Goal: Task Accomplishment & Management: Manage account settings

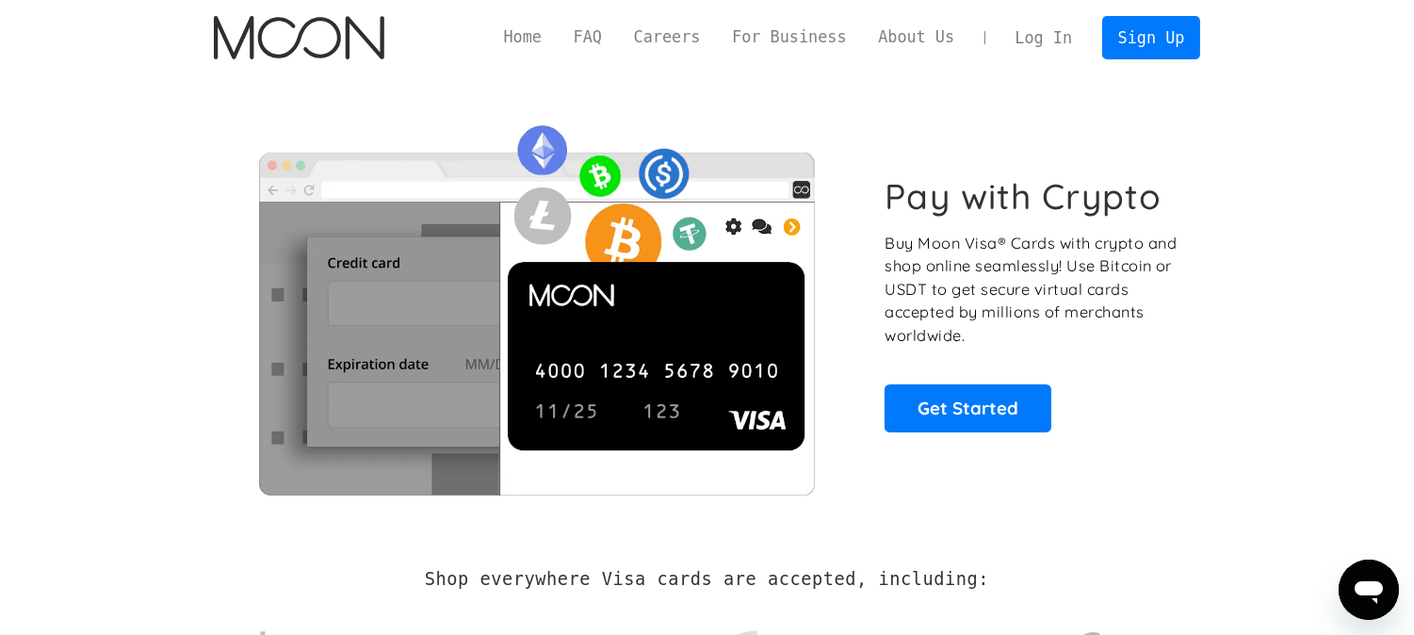
click at [1049, 41] on link "Log In" at bounding box center [1043, 37] width 89 height 41
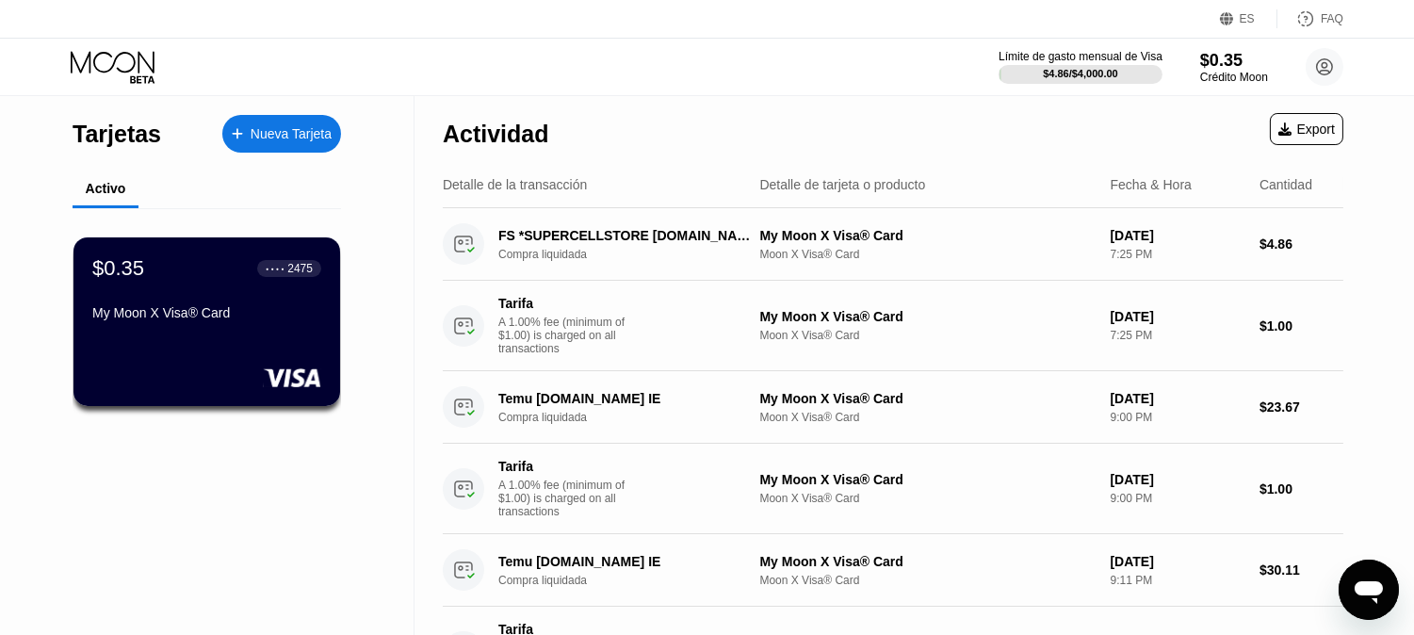
click at [271, 143] on div "Nueva Tarjeta" at bounding box center [281, 134] width 119 height 38
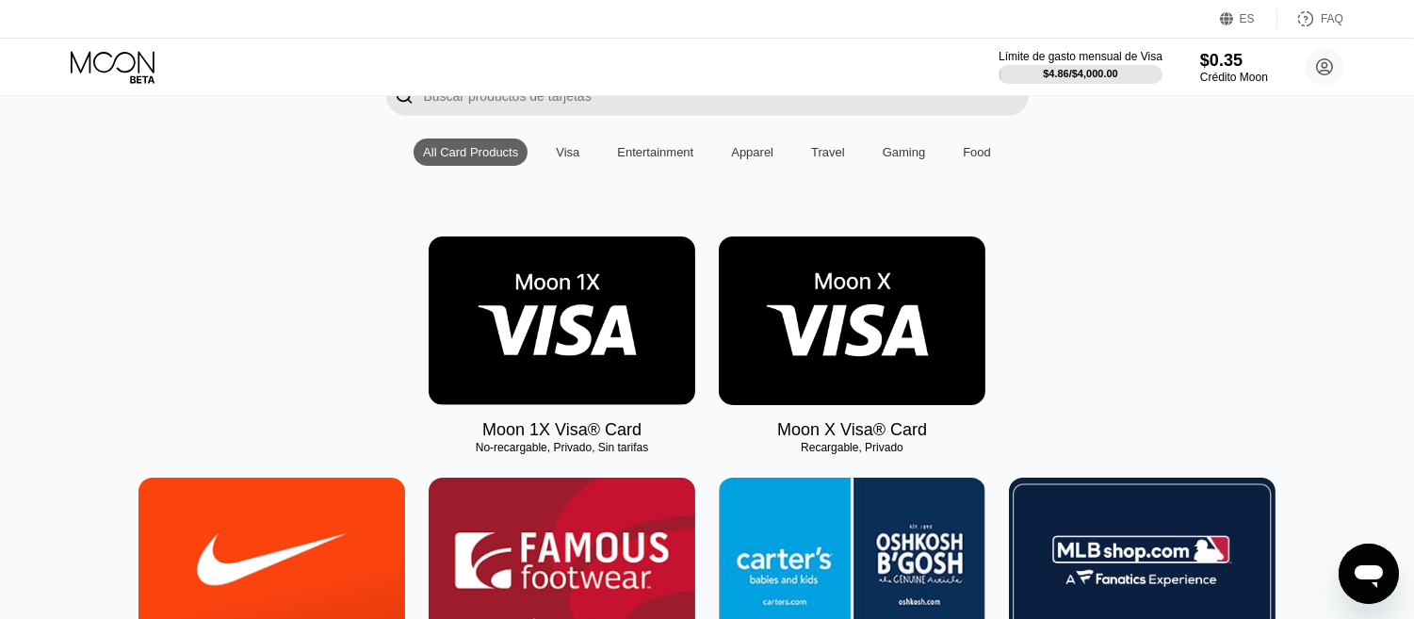
scroll to position [209, 0]
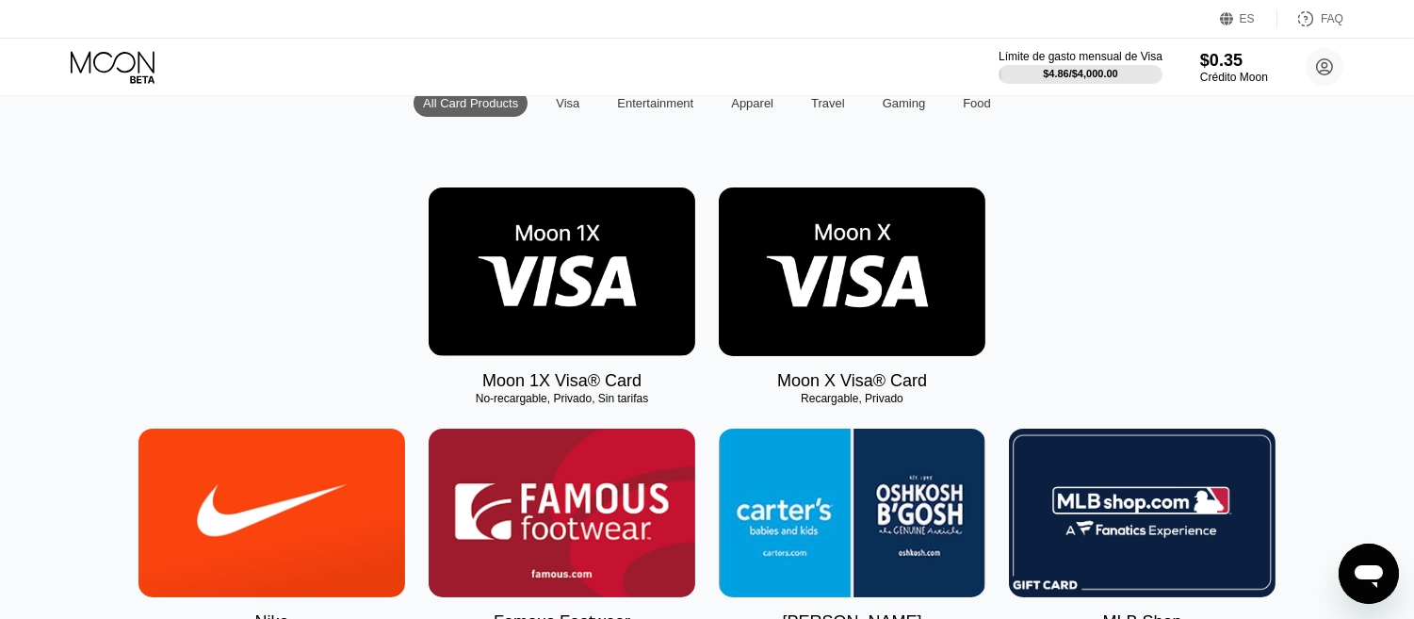
click at [865, 309] on img at bounding box center [852, 271] width 267 height 169
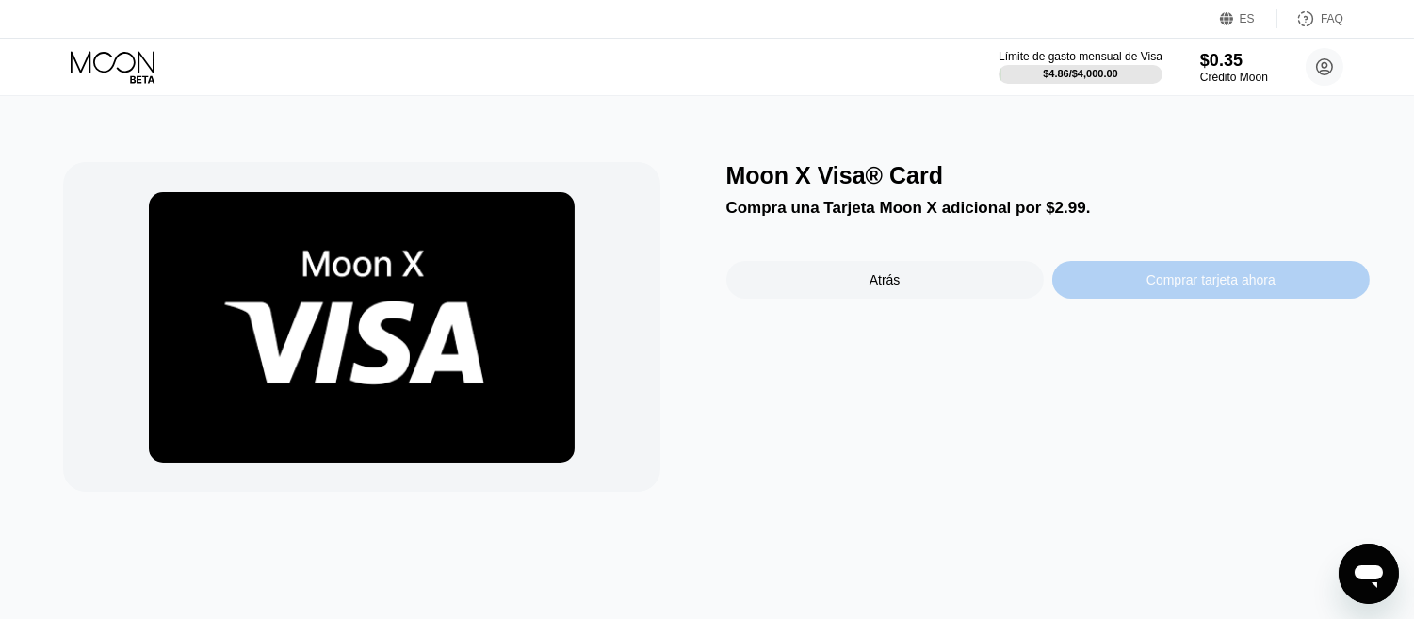
click at [1206, 277] on div "Comprar tarjeta ahora" at bounding box center [1210, 279] width 129 height 15
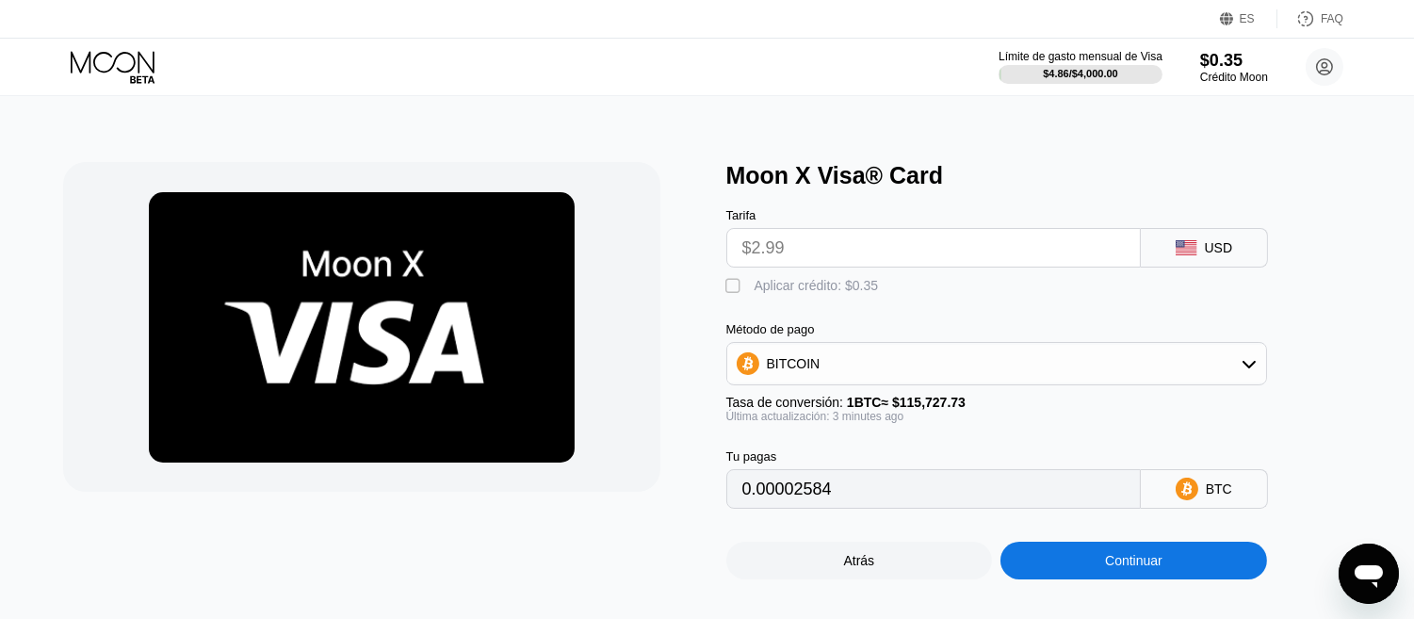
click at [830, 258] on input "$2.99" at bounding box center [933, 248] width 382 height 38
click at [733, 293] on div "" at bounding box center [735, 286] width 19 height 19
drag, startPoint x: 739, startPoint y: 297, endPoint x: 813, endPoint y: 356, distance: 94.5
click at [739, 296] on div "" at bounding box center [735, 286] width 19 height 19
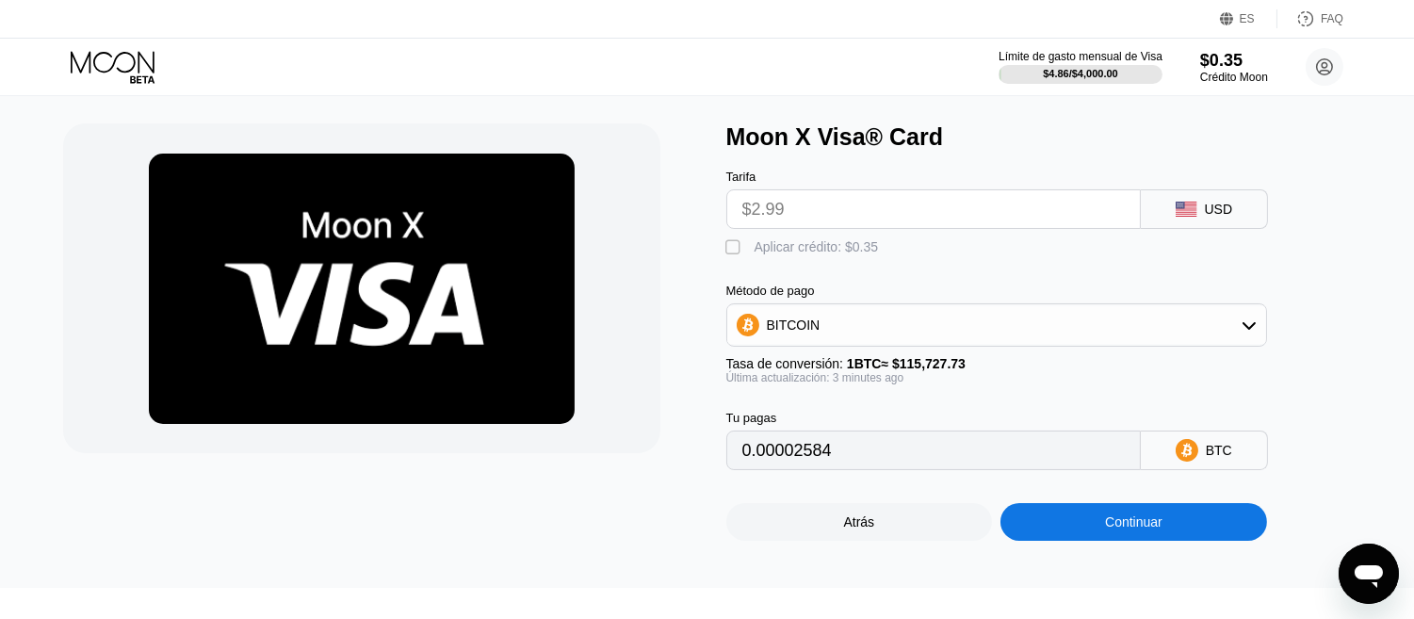
scroll to position [2, 0]
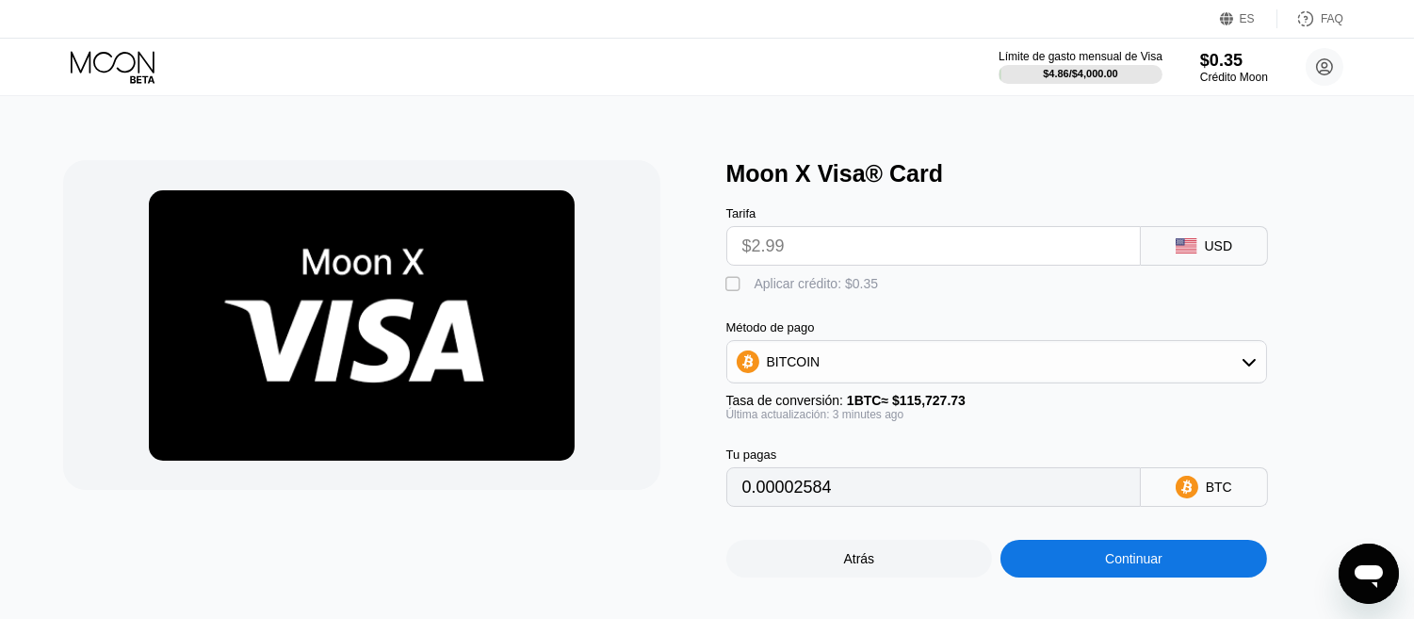
drag, startPoint x: 731, startPoint y: 281, endPoint x: 991, endPoint y: 246, distance: 262.3
click at [732, 281] on div " Aplicar crédito: $0.35" at bounding box center [807, 284] width 162 height 19
click at [854, 167] on div "Moon X Visa® Card" at bounding box center [1047, 173] width 643 height 27
click at [951, 254] on input "$2.99" at bounding box center [933, 246] width 382 height 38
drag, startPoint x: 737, startPoint y: 284, endPoint x: 788, endPoint y: 317, distance: 60.6
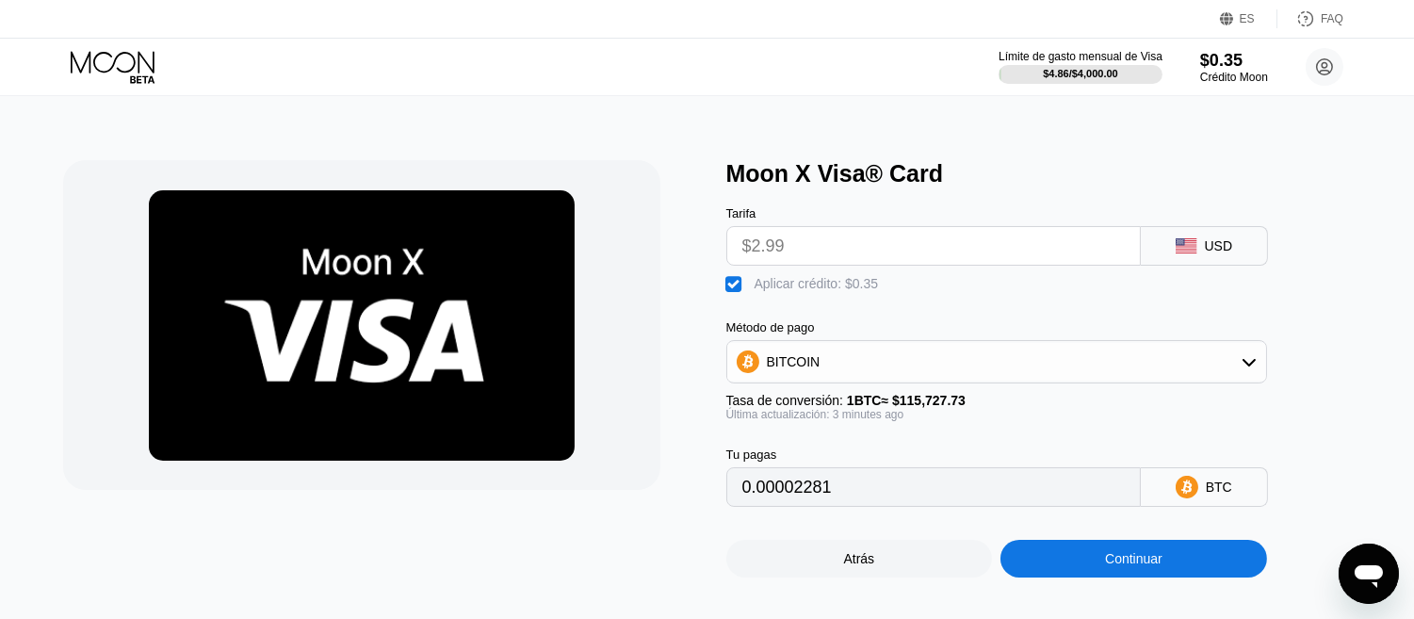
click at [738, 292] on div "" at bounding box center [735, 284] width 19 height 19
drag, startPoint x: 990, startPoint y: 333, endPoint x: 848, endPoint y: 334, distance: 142.3
click at [989, 333] on div "Método de pago" at bounding box center [996, 327] width 541 height 14
click at [741, 294] on div " Aplicar crédito: $0.35" at bounding box center [807, 284] width 162 height 19
type input "0.00002281"
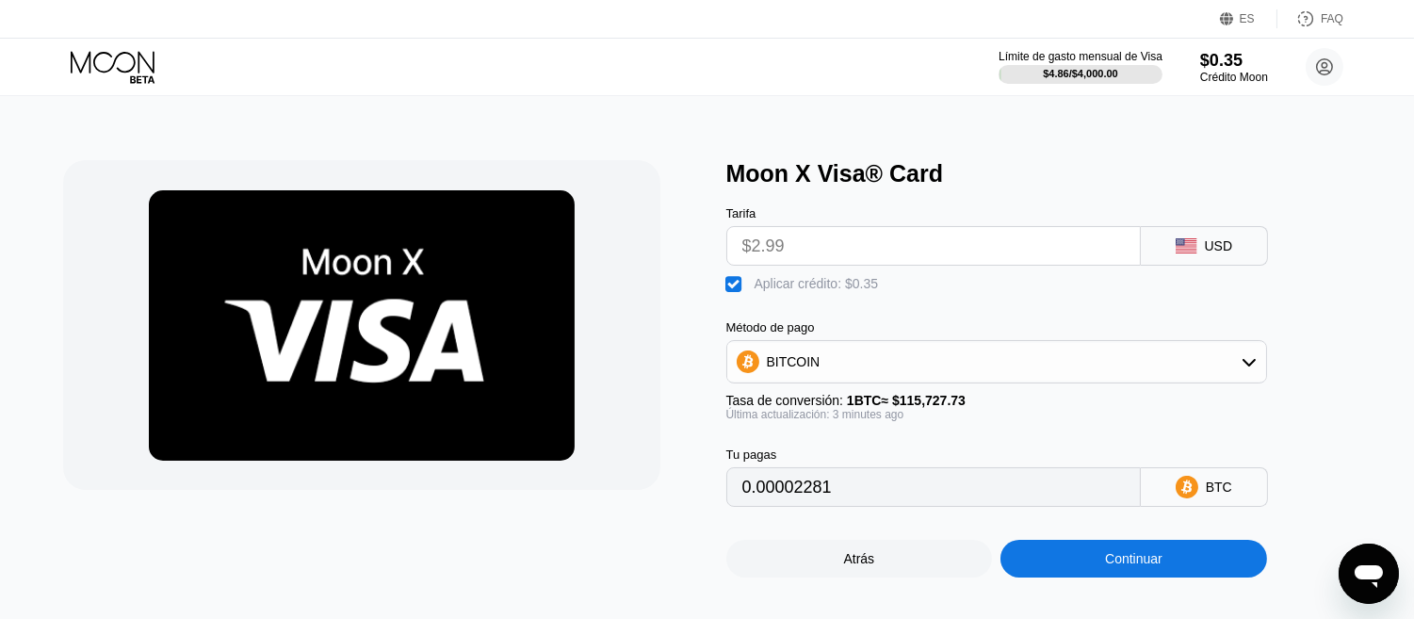
click at [804, 506] on input "0.00002281" at bounding box center [933, 487] width 382 height 38
click at [857, 377] on div "BITCOIN" at bounding box center [996, 362] width 539 height 38
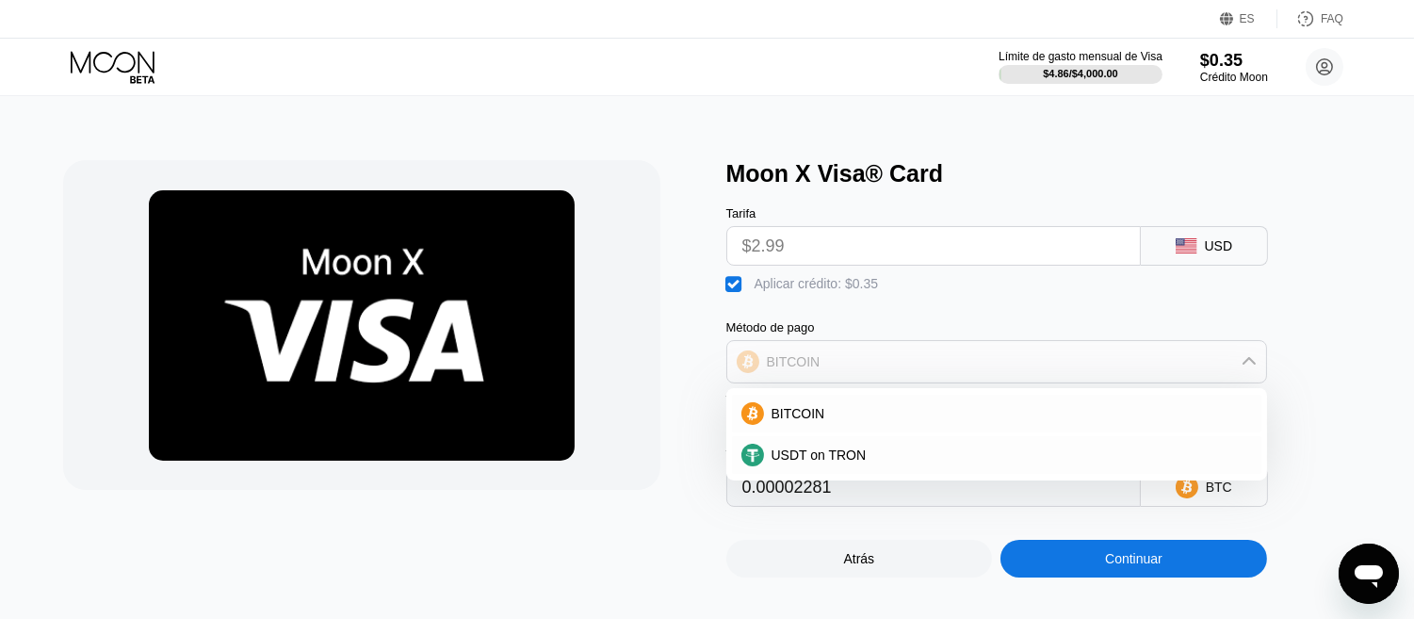
drag, startPoint x: 1038, startPoint y: 383, endPoint x: 1008, endPoint y: 424, distance: 50.5
click at [1037, 381] on div "BITCOIN" at bounding box center [996, 362] width 539 height 38
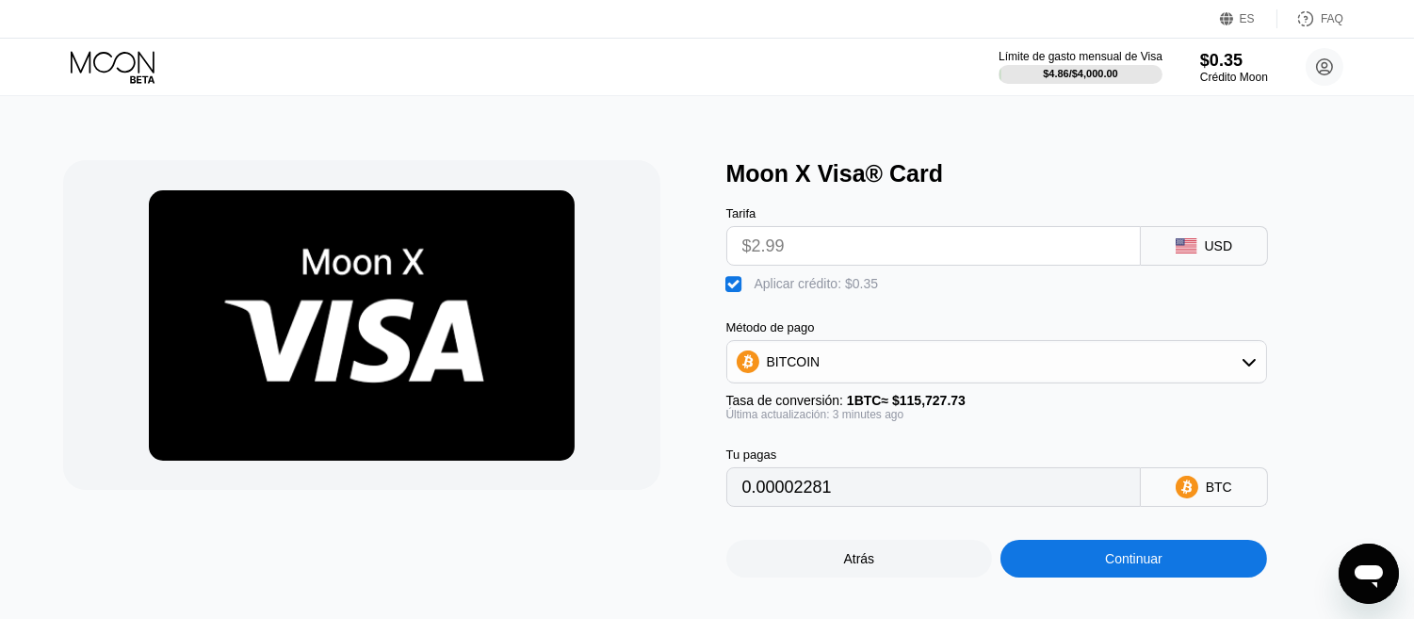
click at [967, 381] on div "BITCOIN" at bounding box center [996, 362] width 539 height 38
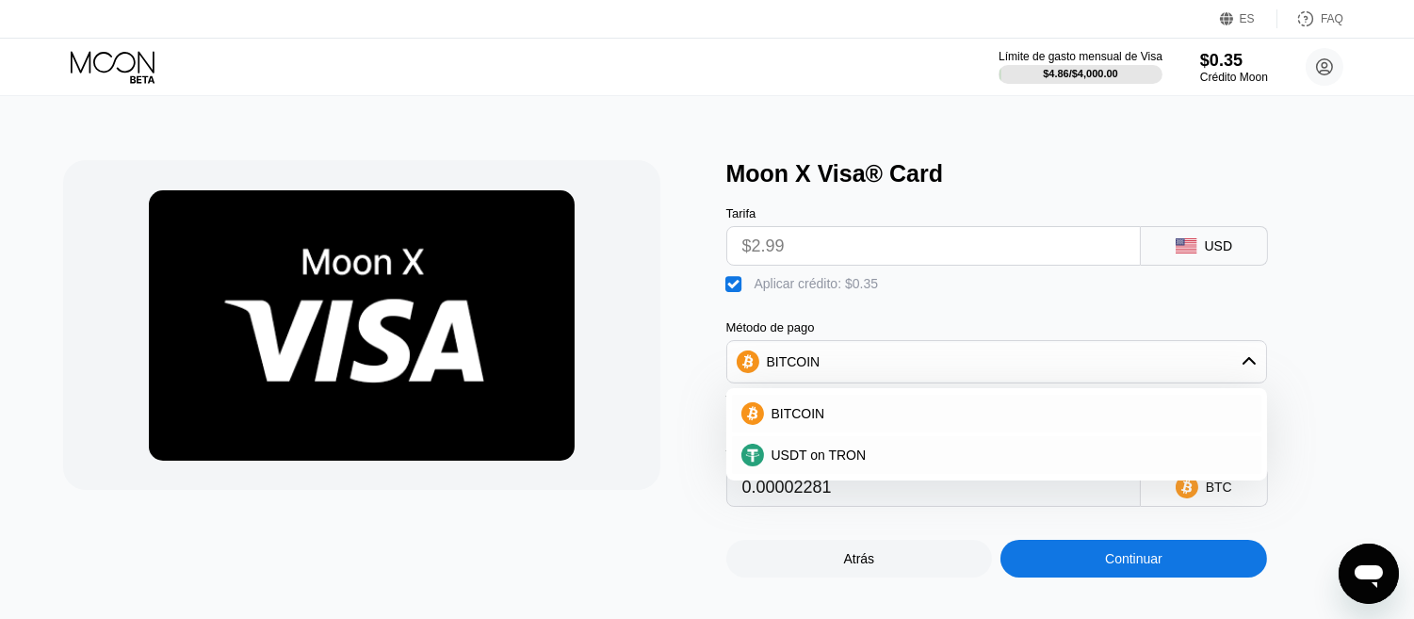
click at [968, 381] on div "BITCOIN" at bounding box center [996, 362] width 539 height 38
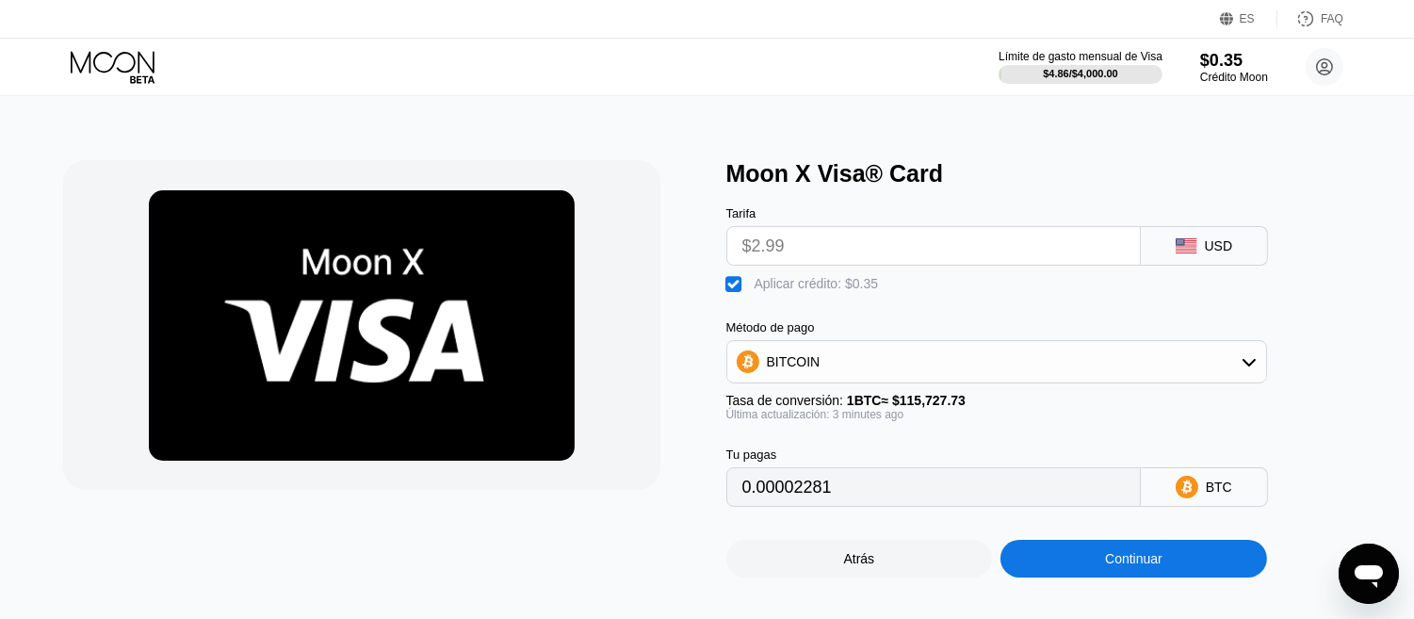
scroll to position [0, 0]
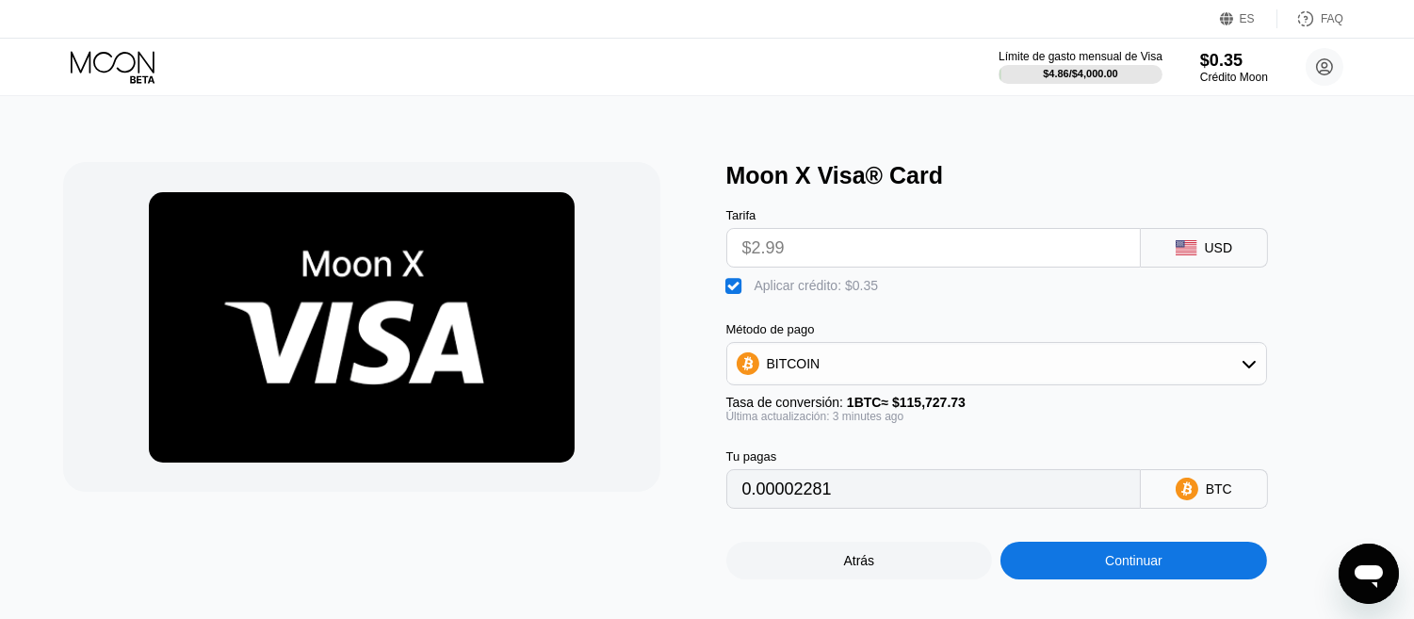
click at [346, 300] on img at bounding box center [362, 327] width 426 height 270
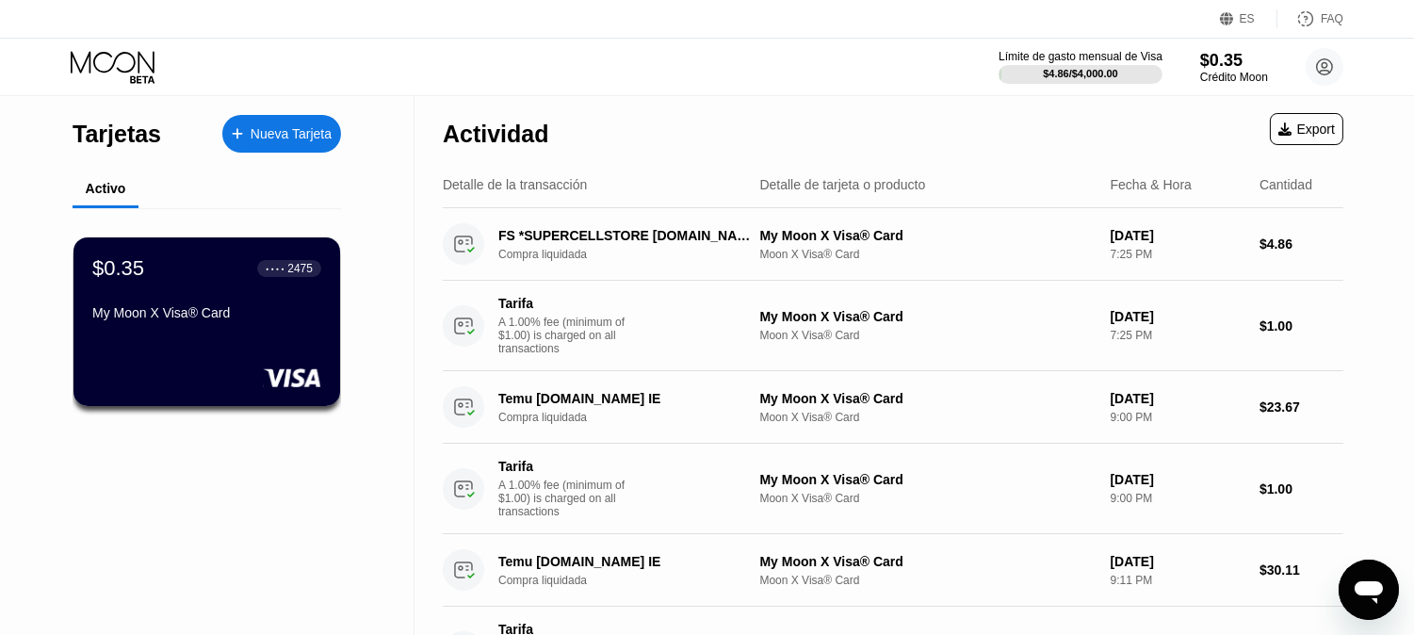
click at [1345, 66] on div "Límite de gasto mensual de Visa $4.86 / $4,000.00 $0.35 Crédito Moon Jonathan A…" at bounding box center [707, 67] width 1414 height 57
click at [1340, 63] on circle at bounding box center [1325, 67] width 38 height 38
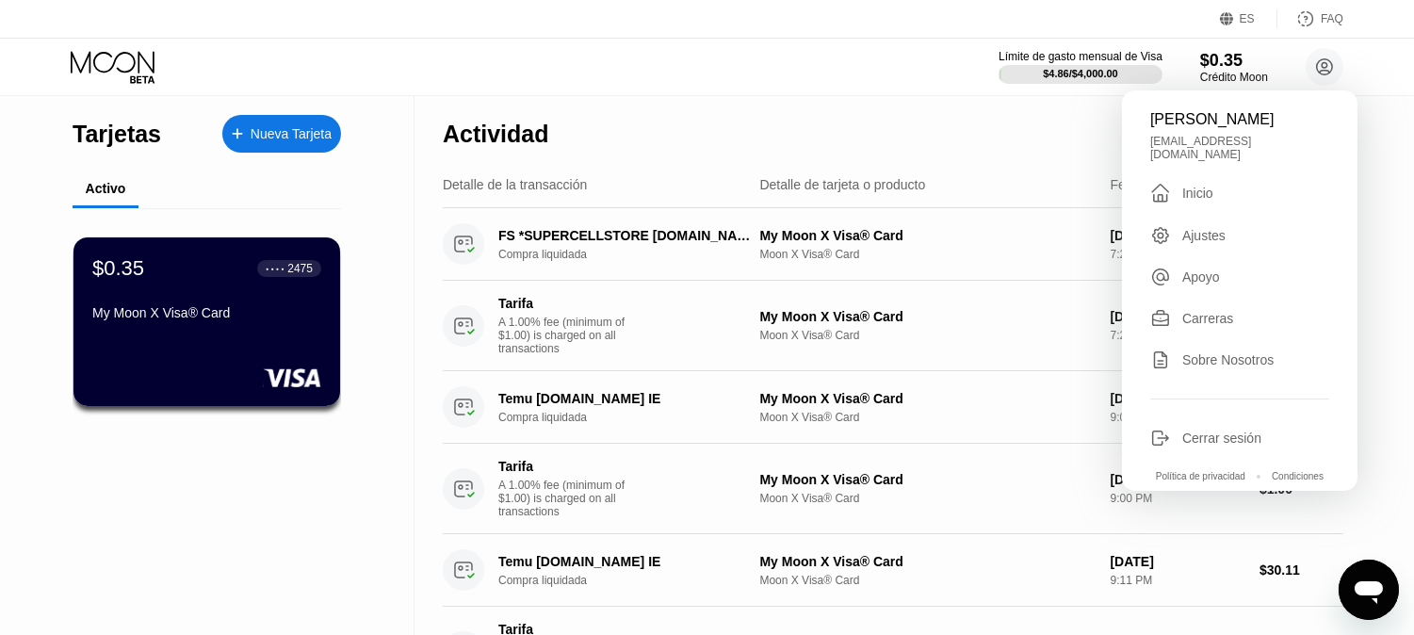
click at [1199, 284] on div "Apoyo" at bounding box center [1201, 276] width 38 height 15
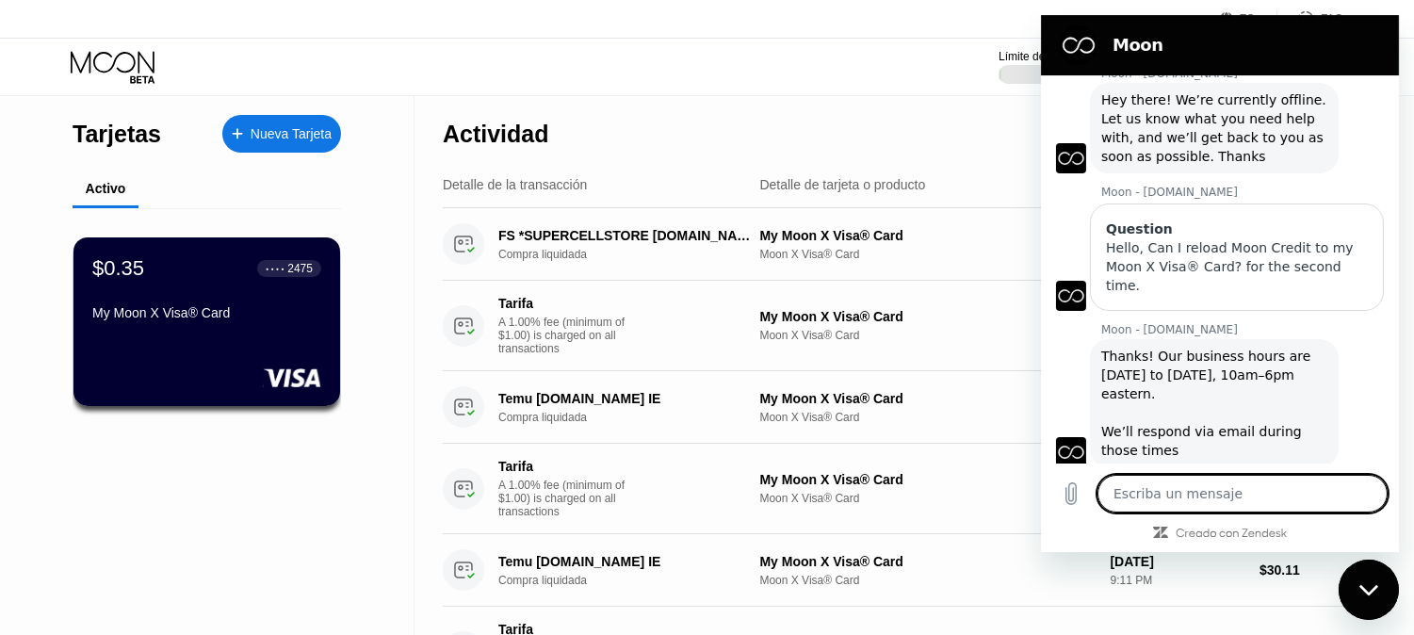
scroll to position [447, 0]
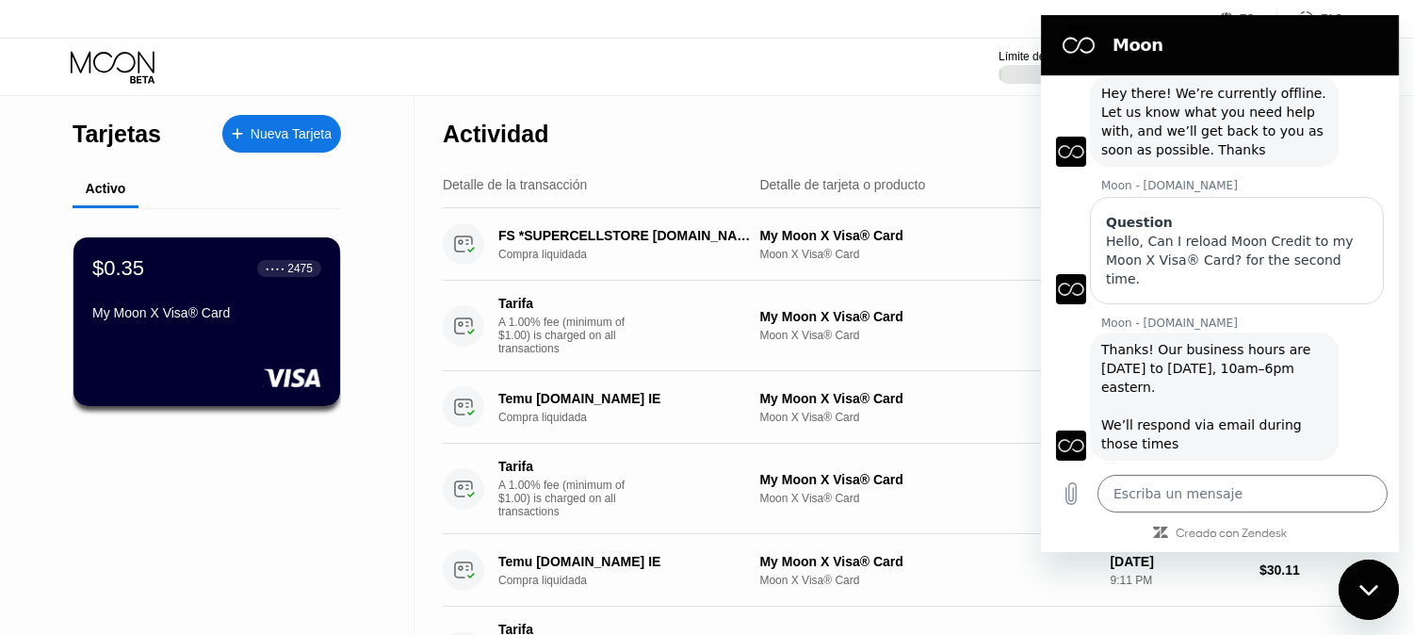
click at [902, 69] on div "Límite de gasto mensual de Visa $4.86 / $4,000.00 $0.35 Crédito Moon Jonathan A…" at bounding box center [707, 67] width 1414 height 57
click at [934, 68] on div "Límite de gasto mensual de Visa $4.86 / $4,000.00 $0.35 Crédito Moon Jonathan A…" at bounding box center [707, 67] width 1414 height 57
click at [1097, 41] on div "Moon" at bounding box center [1238, 45] width 283 height 23
click at [1383, 576] on div "Cerrar ventana de mensajería" at bounding box center [1368, 588] width 57 height 57
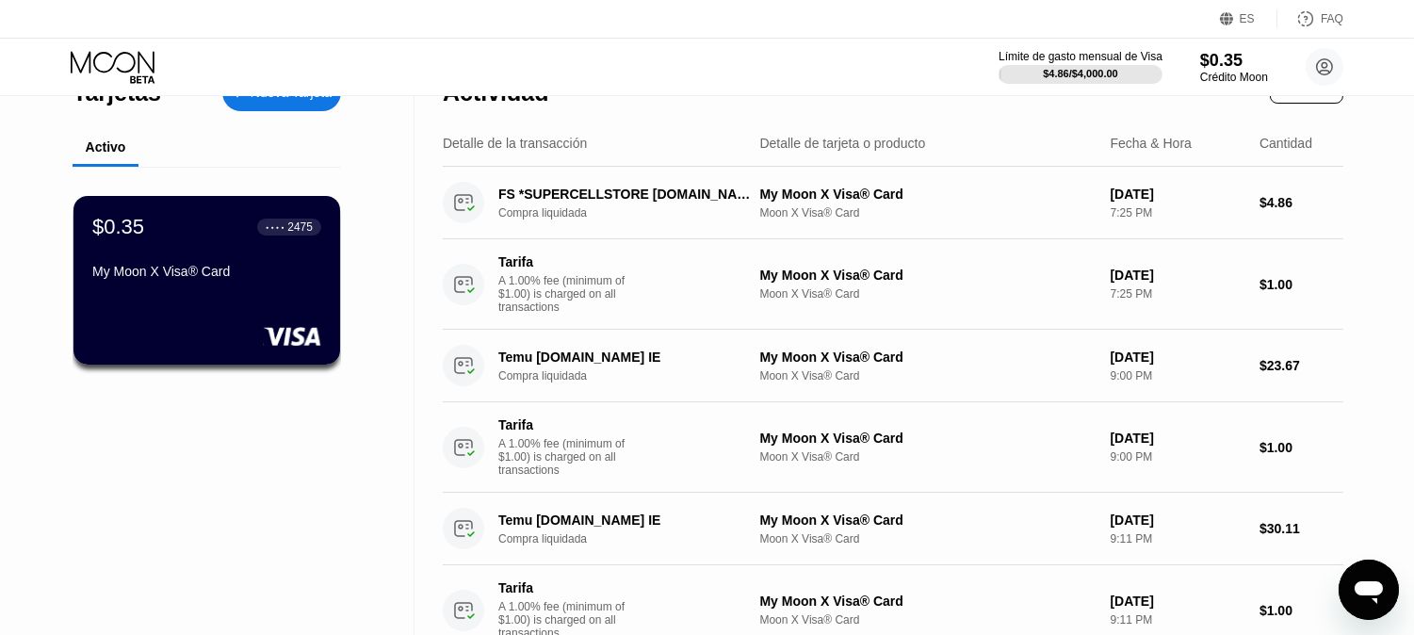
scroll to position [0, 0]
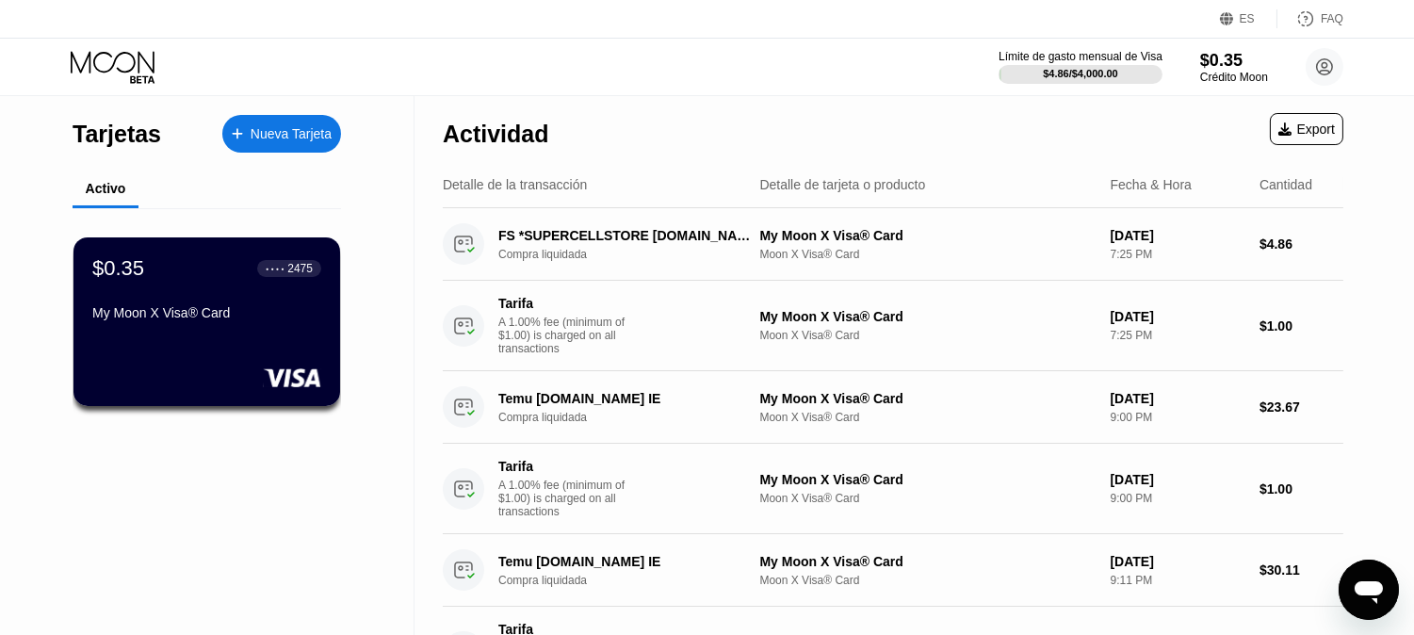
click at [972, 179] on div "Detalle de tarjeta o producto" at bounding box center [926, 184] width 335 height 15
click at [1102, 61] on div "Límite de gasto mensual de Visa" at bounding box center [1080, 56] width 167 height 13
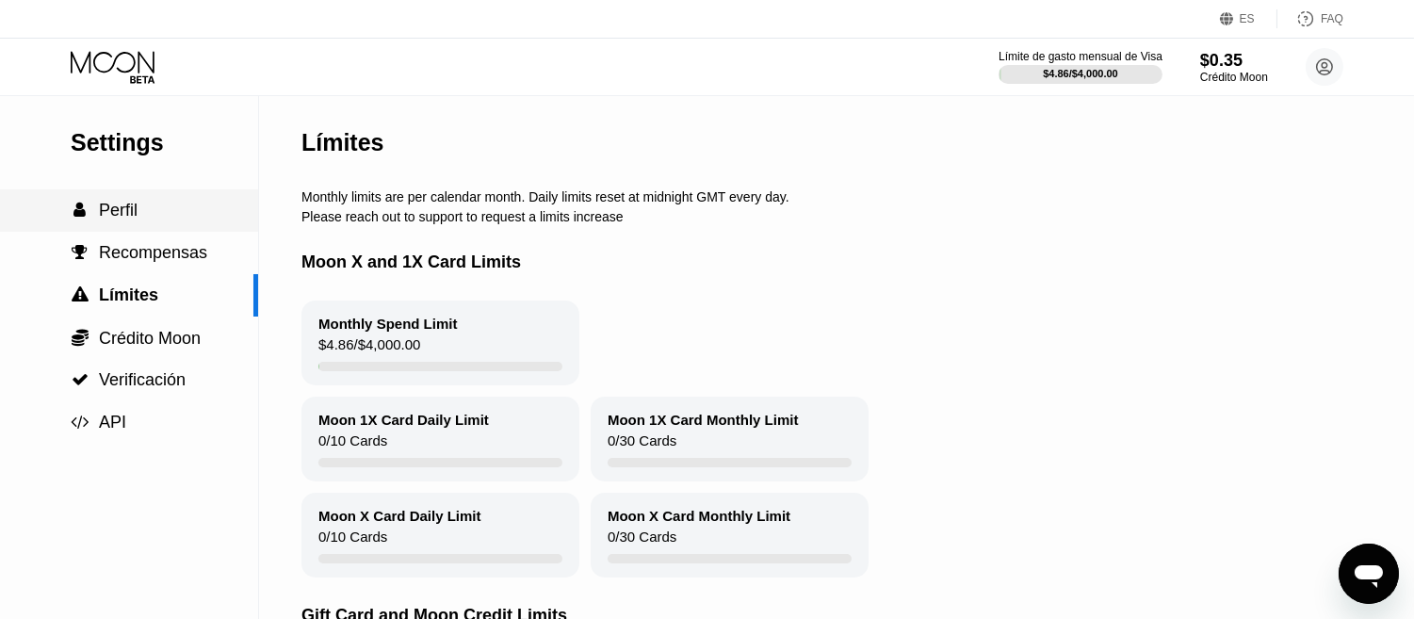
click at [135, 218] on span "Perfil" at bounding box center [118, 210] width 39 height 19
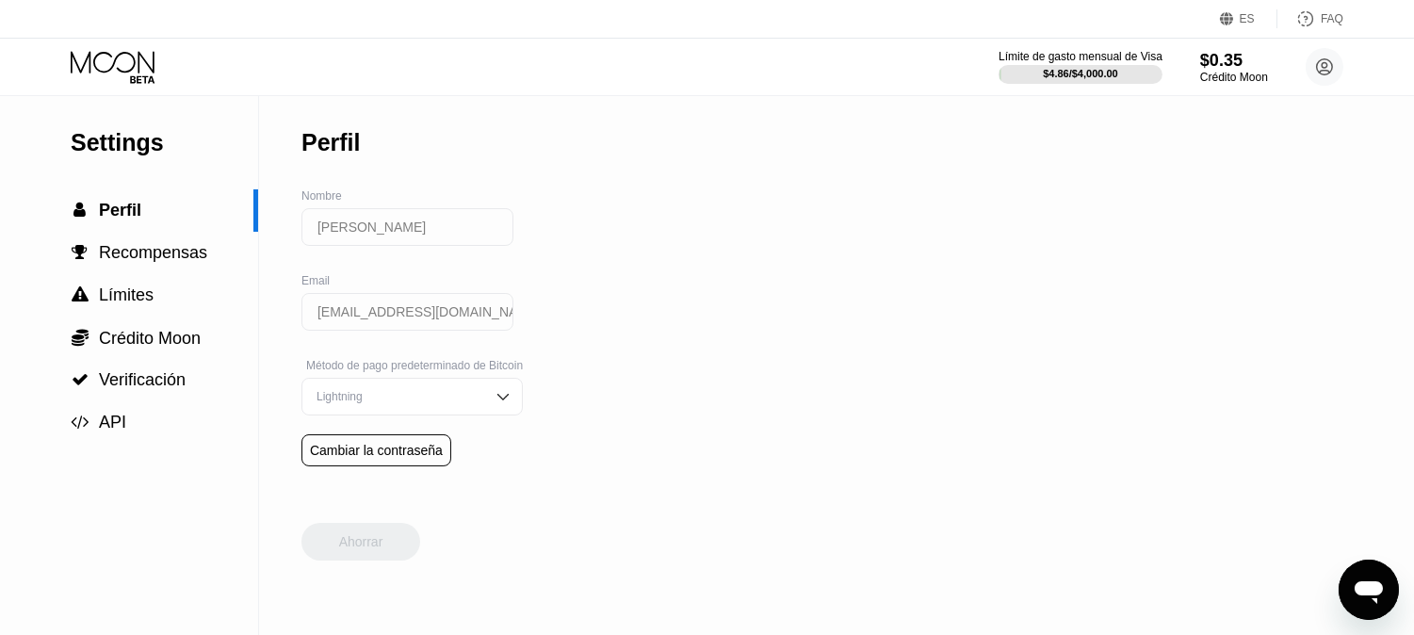
click at [496, 427] on div "Método de pago predeterminado de Bitcoin Lightning" at bounding box center [411, 396] width 221 height 75
click at [158, 261] on span "Recompensas" at bounding box center [153, 252] width 108 height 19
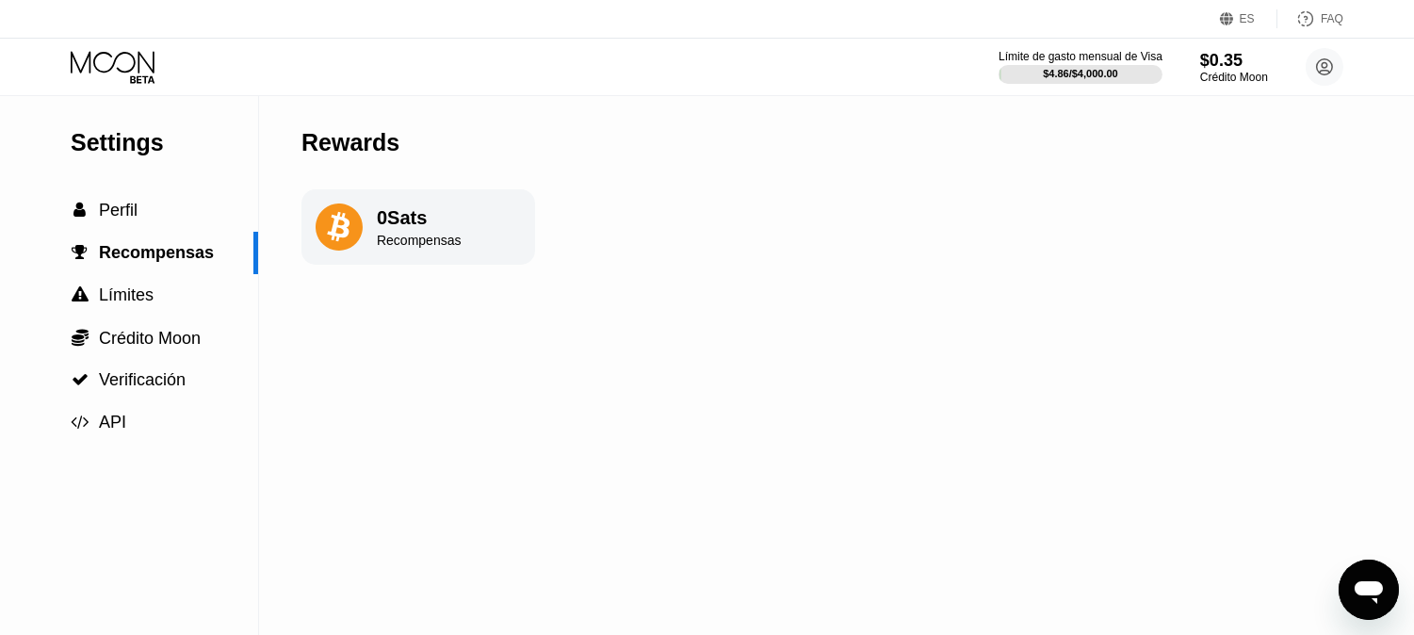
click at [490, 229] on div "0 Sats Recompensas" at bounding box center [418, 226] width 234 height 75
drag, startPoint x: 496, startPoint y: 322, endPoint x: 480, endPoint y: 322, distance: 16.0
click at [495, 322] on div "Rewards 0 Sats Recompensas" at bounding box center [418, 365] width 234 height 539
click at [166, 303] on div " Límites" at bounding box center [129, 295] width 258 height 20
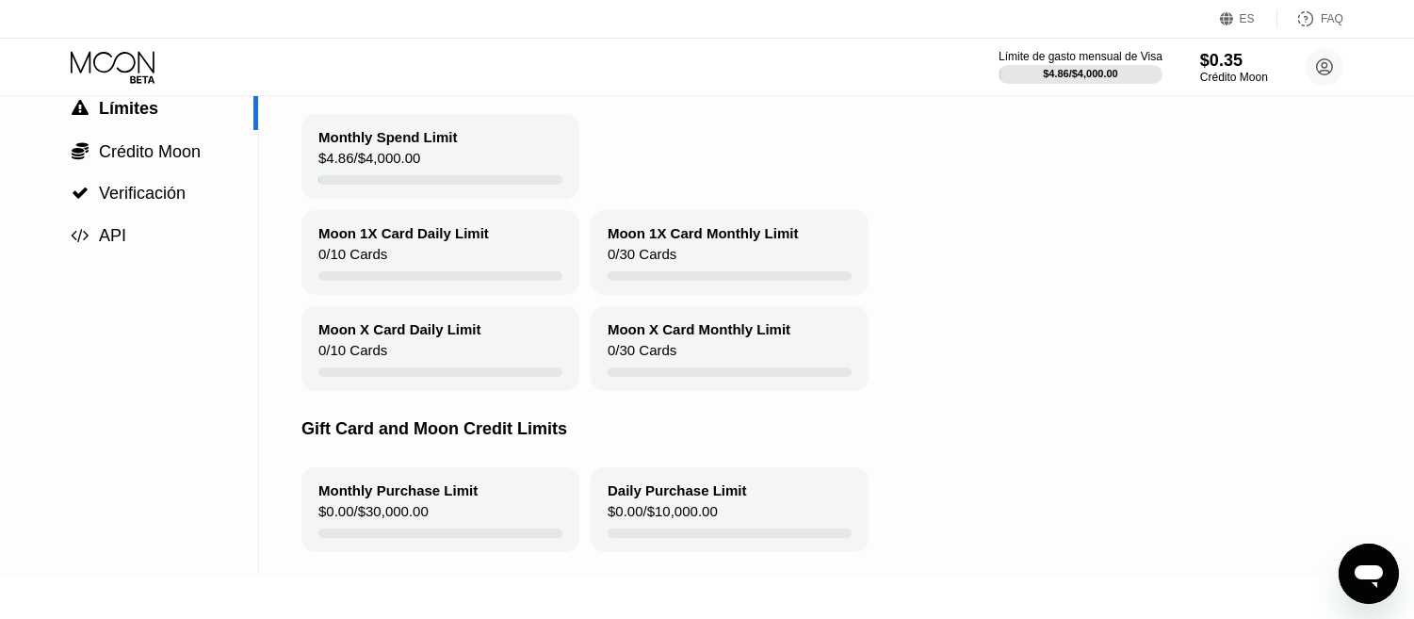
scroll to position [209, 0]
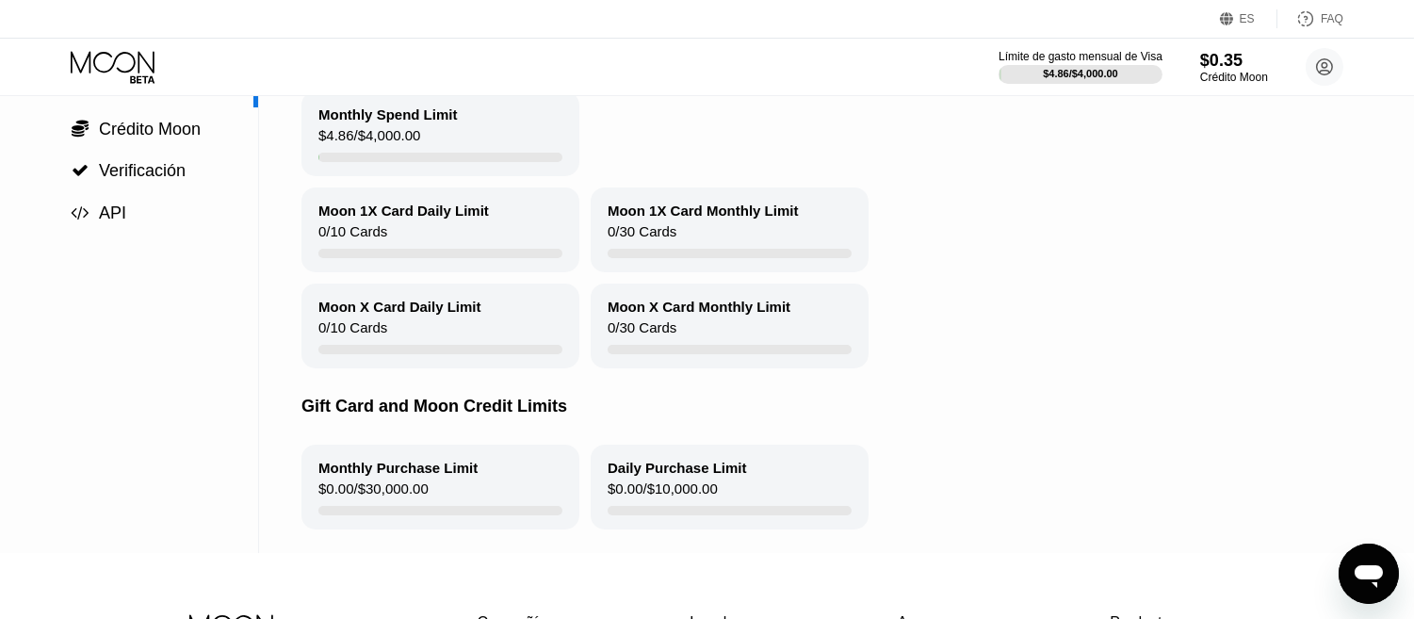
click at [410, 312] on div "Moon X Card Daily Limit" at bounding box center [399, 307] width 163 height 16
click at [681, 506] on div "$0.00 / $10,000.00" at bounding box center [663, 492] width 110 height 25
click at [469, 487] on div "Monthly Purchase Limit $0.00 / $30,000.00" at bounding box center [440, 487] width 278 height 85
click at [637, 476] on div "Daily Purchase Limit" at bounding box center [677, 468] width 139 height 16
drag, startPoint x: 433, startPoint y: 453, endPoint x: 430, endPoint y: 414, distance: 38.8
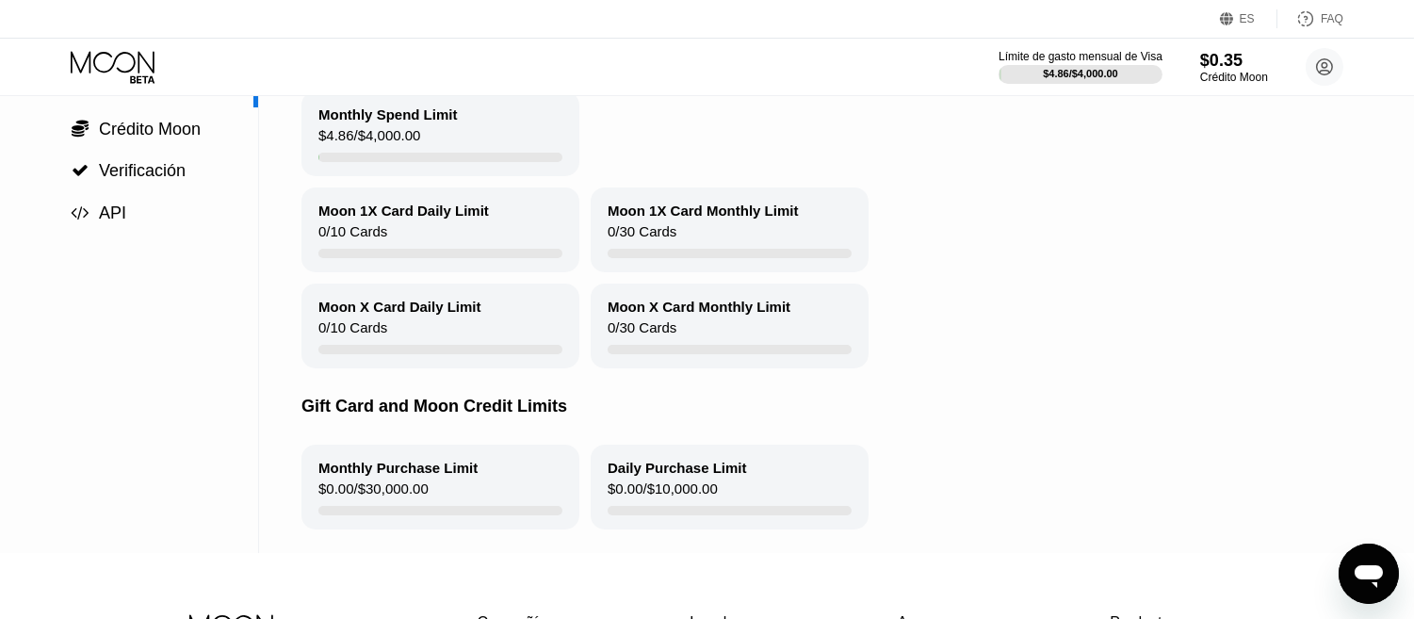
click at [433, 445] on div "Gift Card and Moon Credit Limits" at bounding box center [866, 406] width 1131 height 76
drag, startPoint x: 430, startPoint y: 414, endPoint x: 491, endPoint y: 422, distance: 61.7
click at [436, 415] on div "Gift Card and Moon Credit Limits" at bounding box center [866, 406] width 1131 height 76
click at [740, 427] on div "Gift Card and Moon Credit Limits" at bounding box center [866, 406] width 1131 height 76
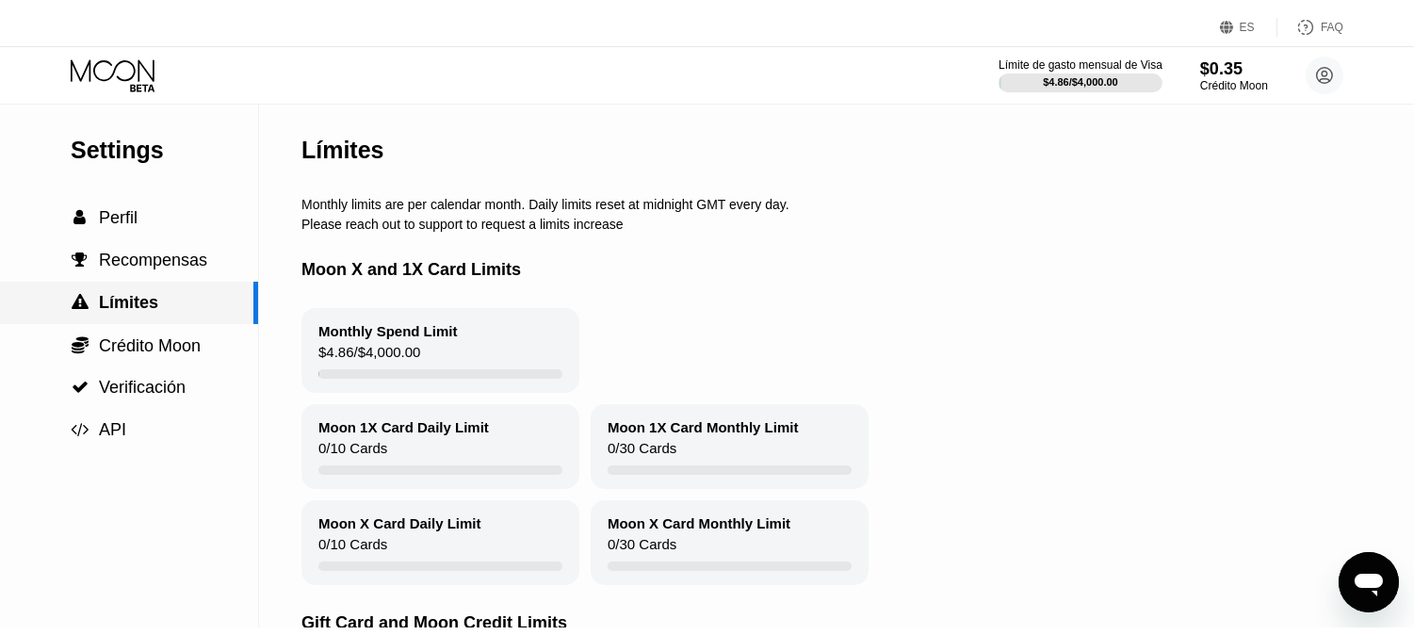
scroll to position [0, 0]
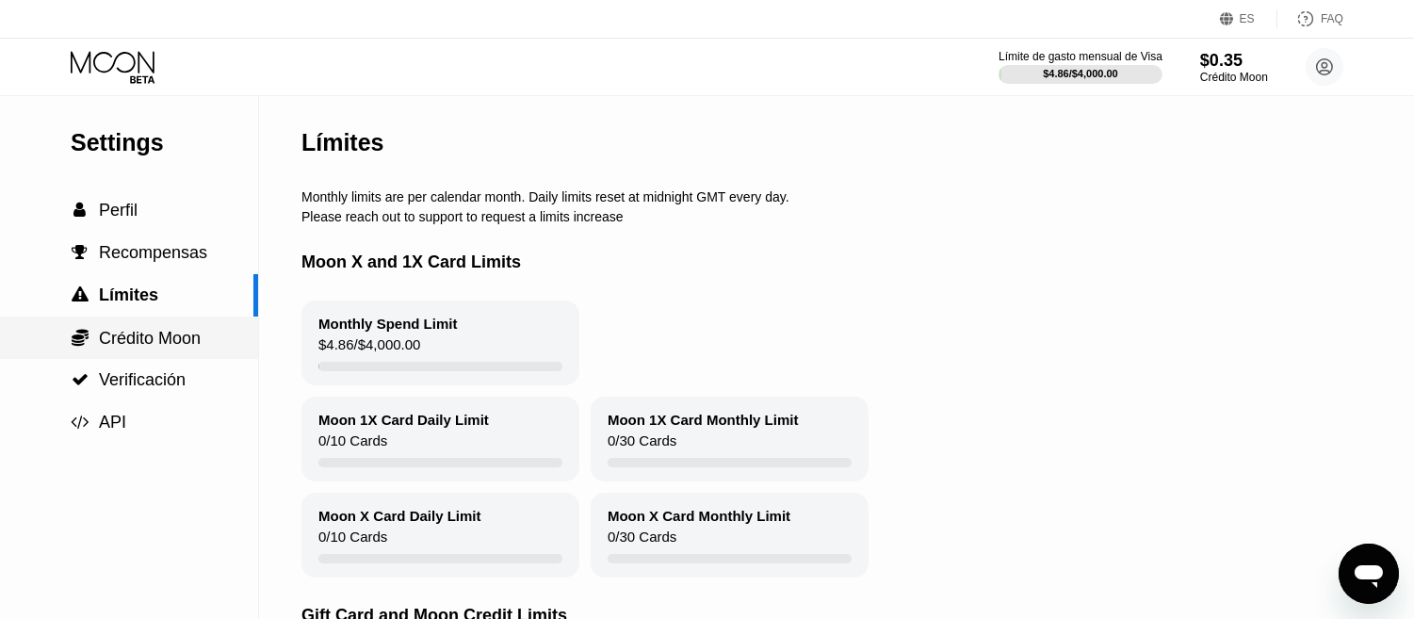
click at [164, 359] on div " Crédito Moon" at bounding box center [129, 338] width 258 height 42
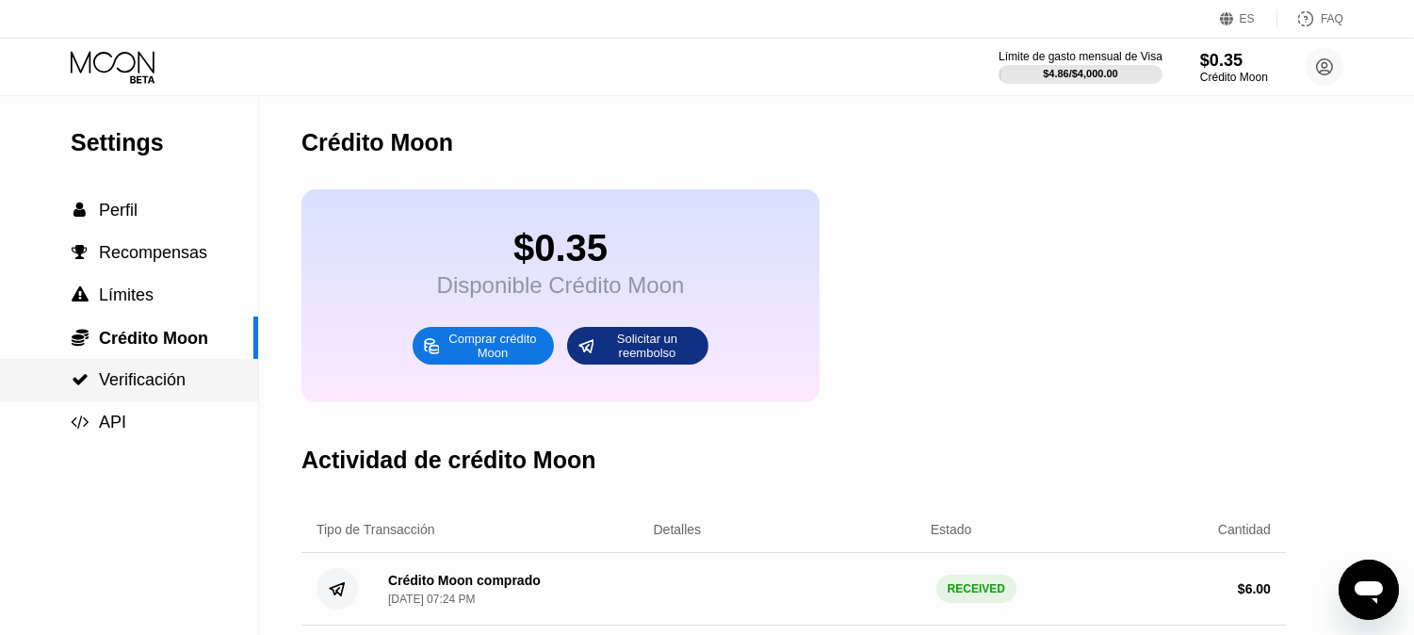
click at [154, 417] on div " API" at bounding box center [129, 423] width 258 height 20
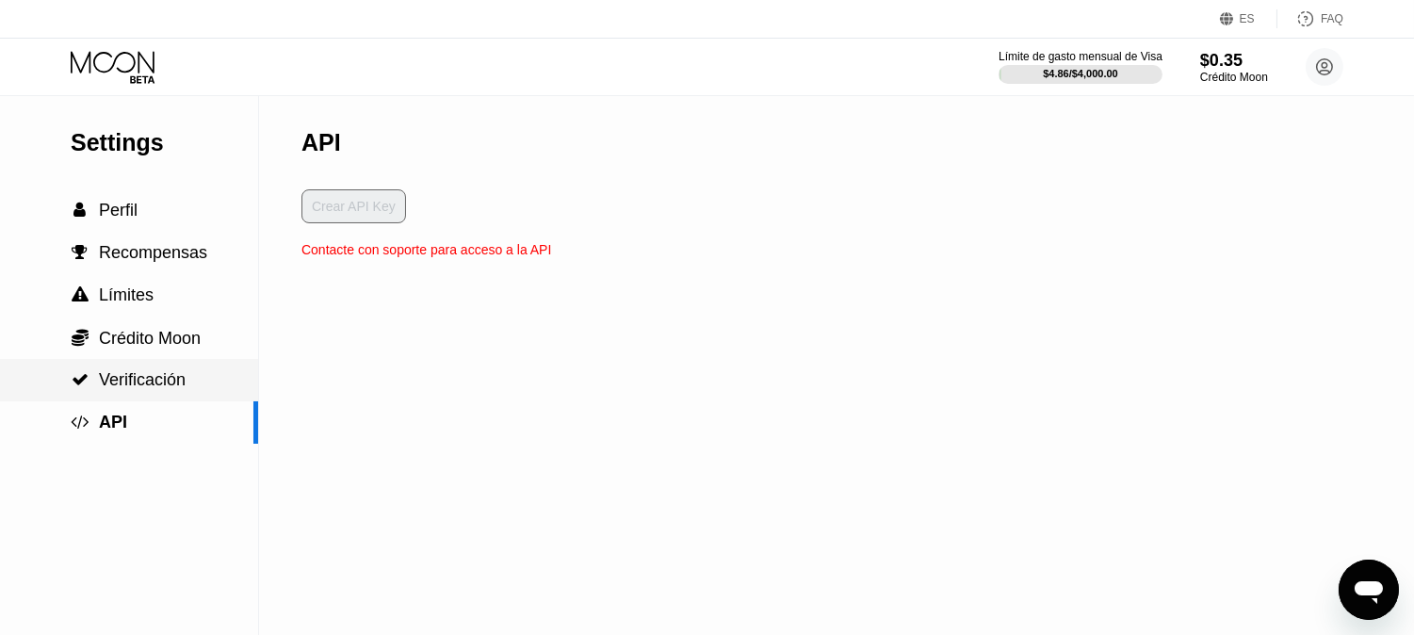
click at [157, 381] on span "Verificación" at bounding box center [142, 379] width 87 height 19
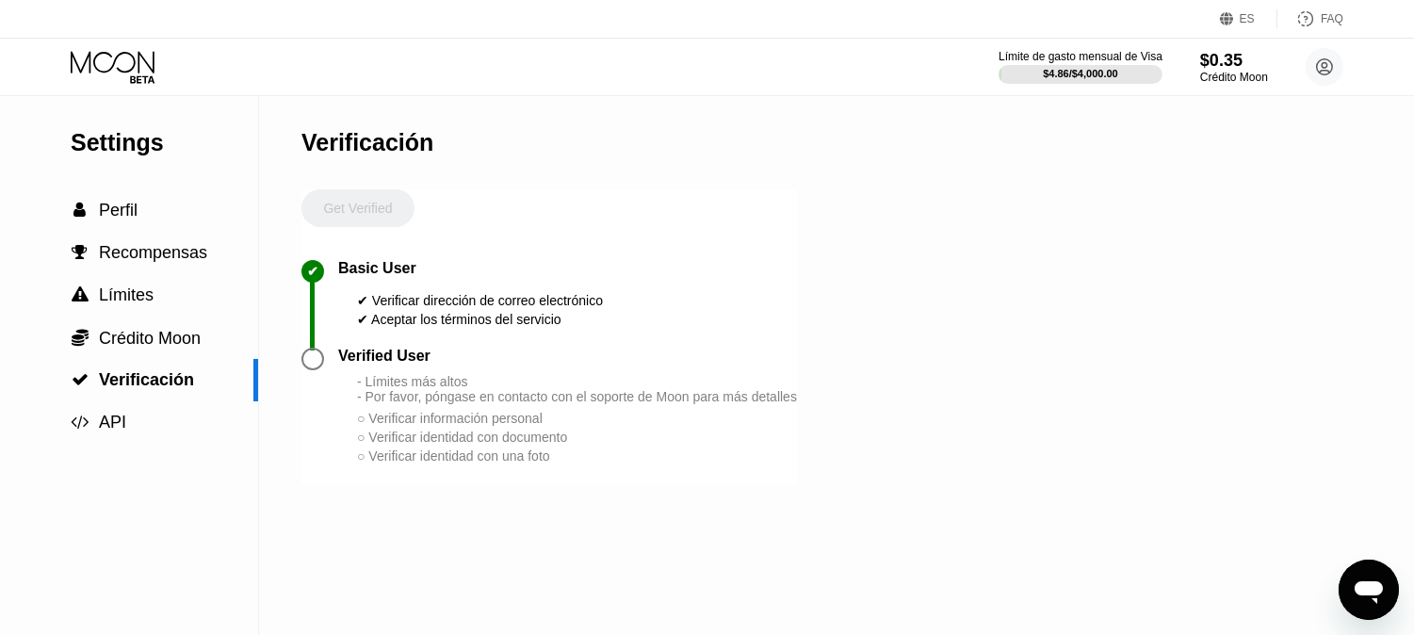
click at [575, 365] on div "Verified User" at bounding box center [567, 356] width 459 height 17
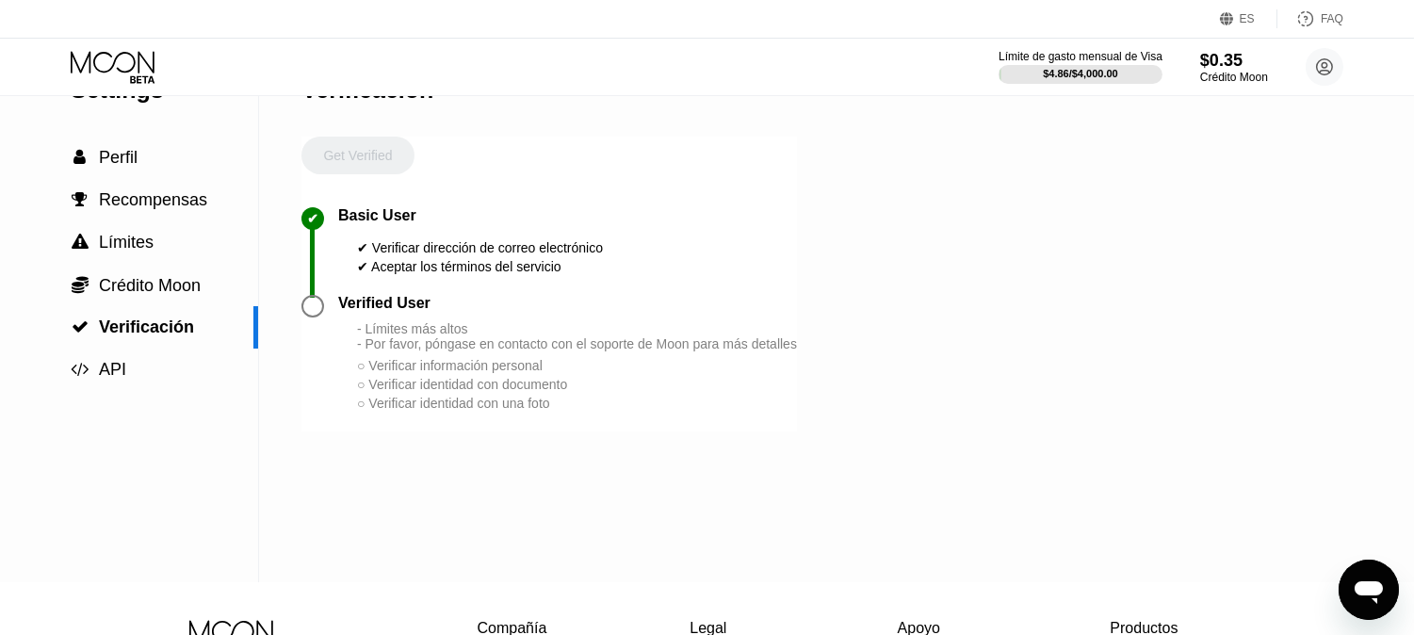
scroll to position [105, 0]
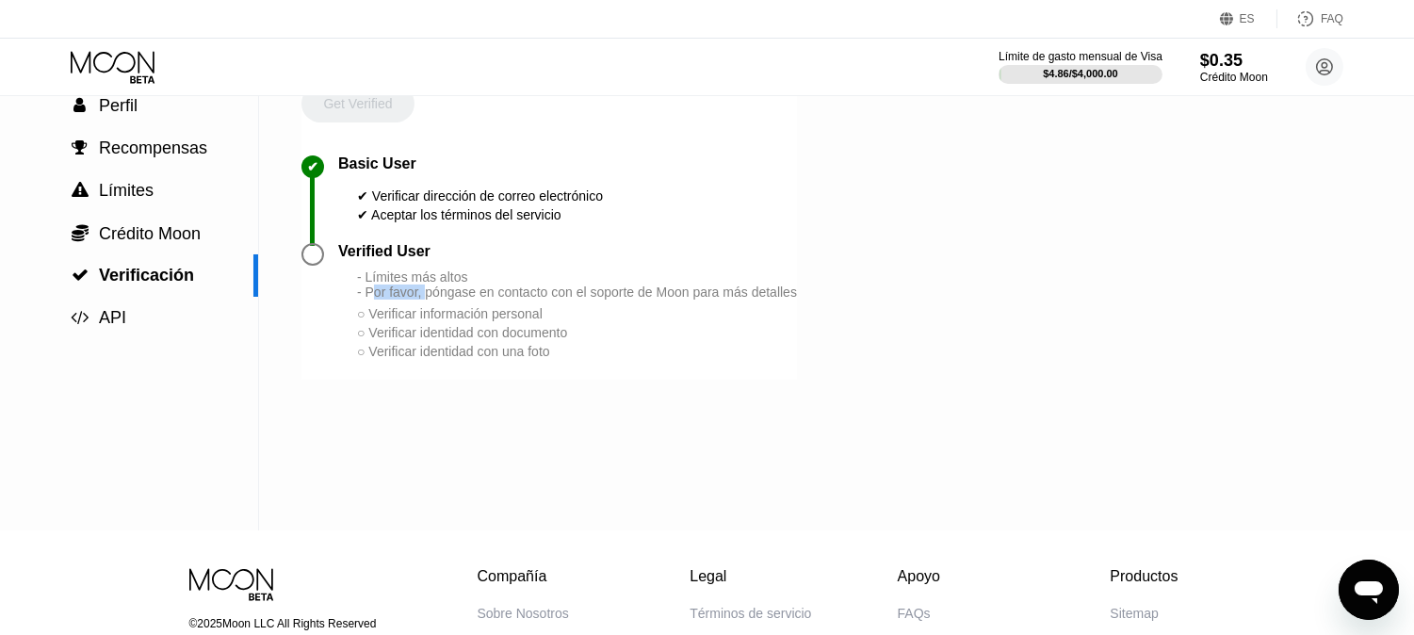
drag, startPoint x: 373, startPoint y: 304, endPoint x: 563, endPoint y: 316, distance: 190.6
click at [529, 300] on div "- Límites más altos - Por favor, póngase en contacto con el soporte de Moon par…" at bounding box center [577, 284] width 440 height 30
click at [563, 300] on div "- Límites más altos - Por favor, póngase en contacto con el soporte de Moon par…" at bounding box center [577, 284] width 440 height 30
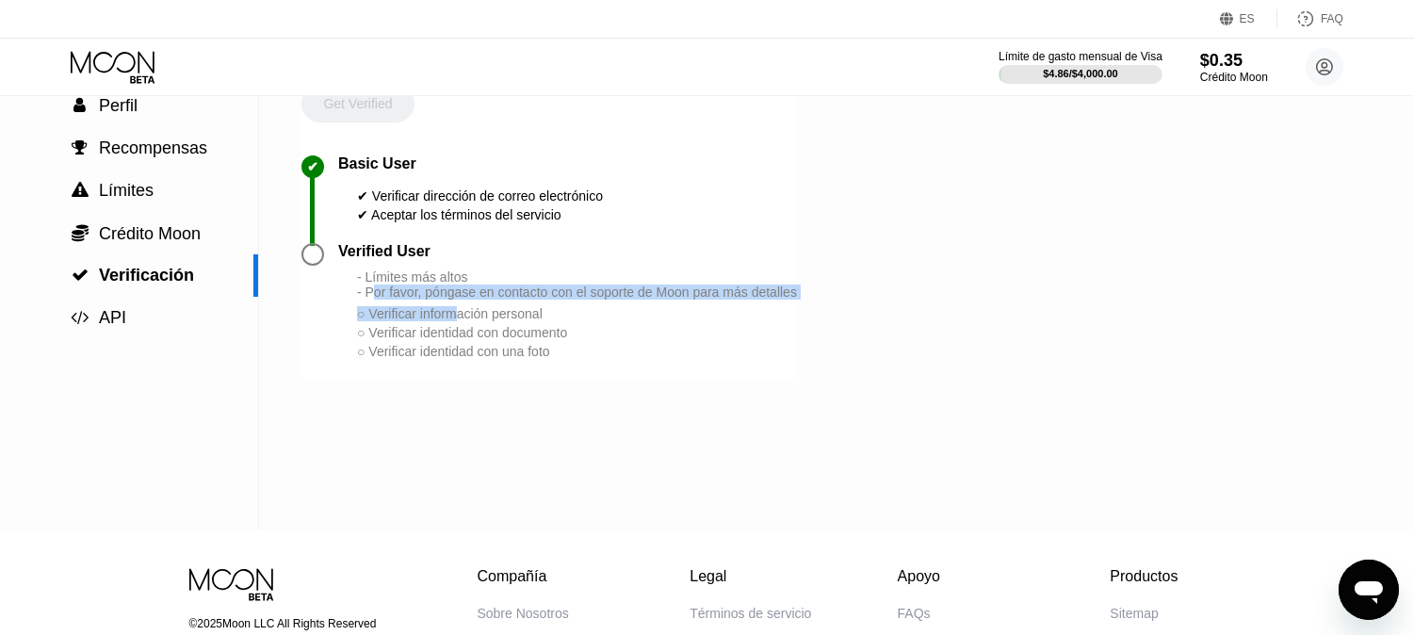
drag, startPoint x: 459, startPoint y: 332, endPoint x: 646, endPoint y: 324, distance: 187.6
click at [600, 330] on div "- Límites más altos - Por favor, póngase en contacto con el soporte de Moon par…" at bounding box center [577, 314] width 440 height 91
click at [720, 300] on div "- Límites más altos - Por favor, póngase en contacto con el soporte de Moon par…" at bounding box center [577, 284] width 440 height 30
drag, startPoint x: 382, startPoint y: 306, endPoint x: 769, endPoint y: 275, distance: 388.4
click at [689, 297] on div "- Límites más altos - Por favor, póngase en contacto con el soporte de Moon par…" at bounding box center [577, 284] width 440 height 30
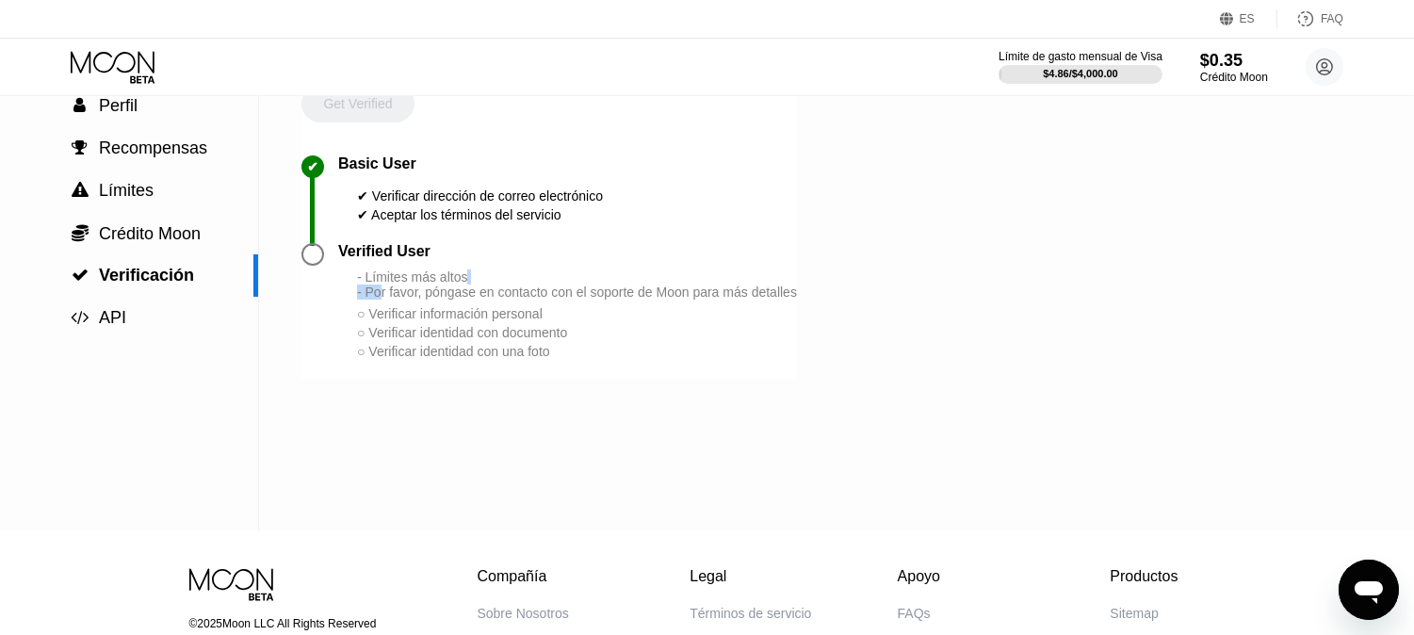
click at [769, 260] on div "Verified User" at bounding box center [567, 251] width 459 height 17
click at [804, 324] on div "Settings  Perfil  Recompensas  Límites  Crédito Moon  Verificación  API V…" at bounding box center [707, 261] width 1414 height 539
drag, startPoint x: 813, startPoint y: 307, endPoint x: 782, endPoint y: 323, distance: 35.0
click at [797, 324] on div "Settings  Perfil  Recompensas  Límites  Crédito Moon  Verificación  API V…" at bounding box center [707, 261] width 1414 height 539
click at [751, 300] on div "- Límites más altos - Por favor, póngase en contacto con el soporte de Moon par…" at bounding box center [577, 284] width 440 height 30
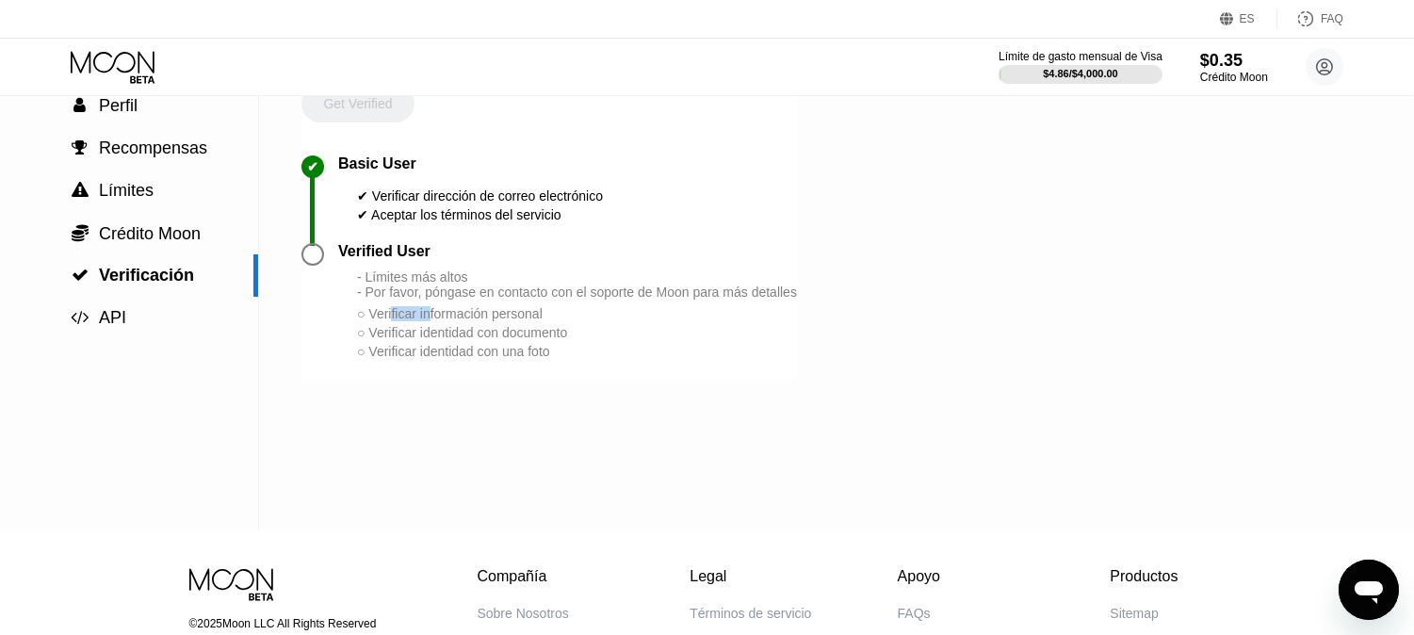
drag, startPoint x: 548, startPoint y: 358, endPoint x: 585, endPoint y: 350, distance: 37.5
click at [563, 358] on div "- Límites más altos - Por favor, póngase en contacto con el soporte de Moon par…" at bounding box center [577, 314] width 440 height 91
click at [582, 340] on div "○ Verificar identidad con documento" at bounding box center [577, 332] width 440 height 15
drag, startPoint x: 367, startPoint y: 354, endPoint x: 559, endPoint y: 346, distance: 191.4
click at [512, 346] on div "- Límites más altos - Por favor, póngase en contacto con el soporte de Moon par…" at bounding box center [577, 314] width 440 height 91
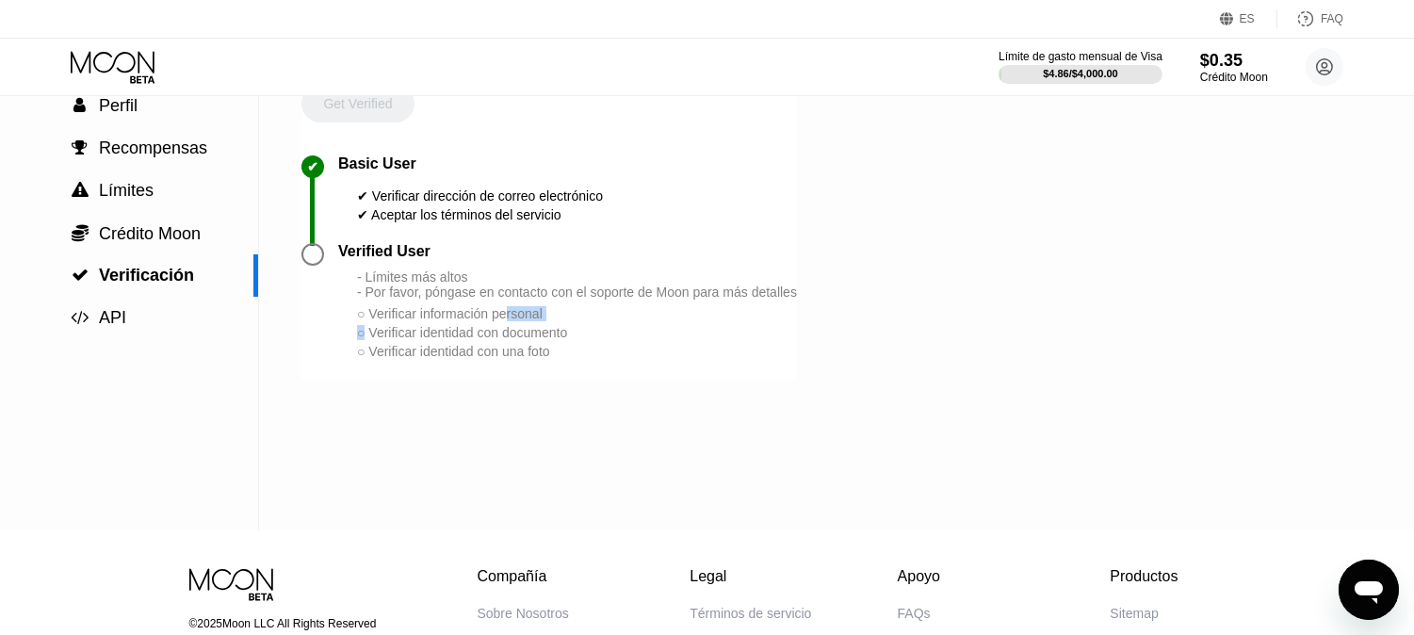
click at [559, 321] on div "○ Verificar información personal" at bounding box center [577, 313] width 440 height 15
drag, startPoint x: 594, startPoint y: 394, endPoint x: 372, endPoint y: 399, distance: 222.4
click at [374, 380] on div "Verified User - Límites más altos - Por favor, póngase en contacto con el sopor…" at bounding box center [548, 311] width 495 height 137
click at [393, 380] on div "Verified User - Límites más altos - Por favor, póngase en contacto con el sopor…" at bounding box center [548, 311] width 495 height 137
drag, startPoint x: 433, startPoint y: 373, endPoint x: 490, endPoint y: 372, distance: 56.5
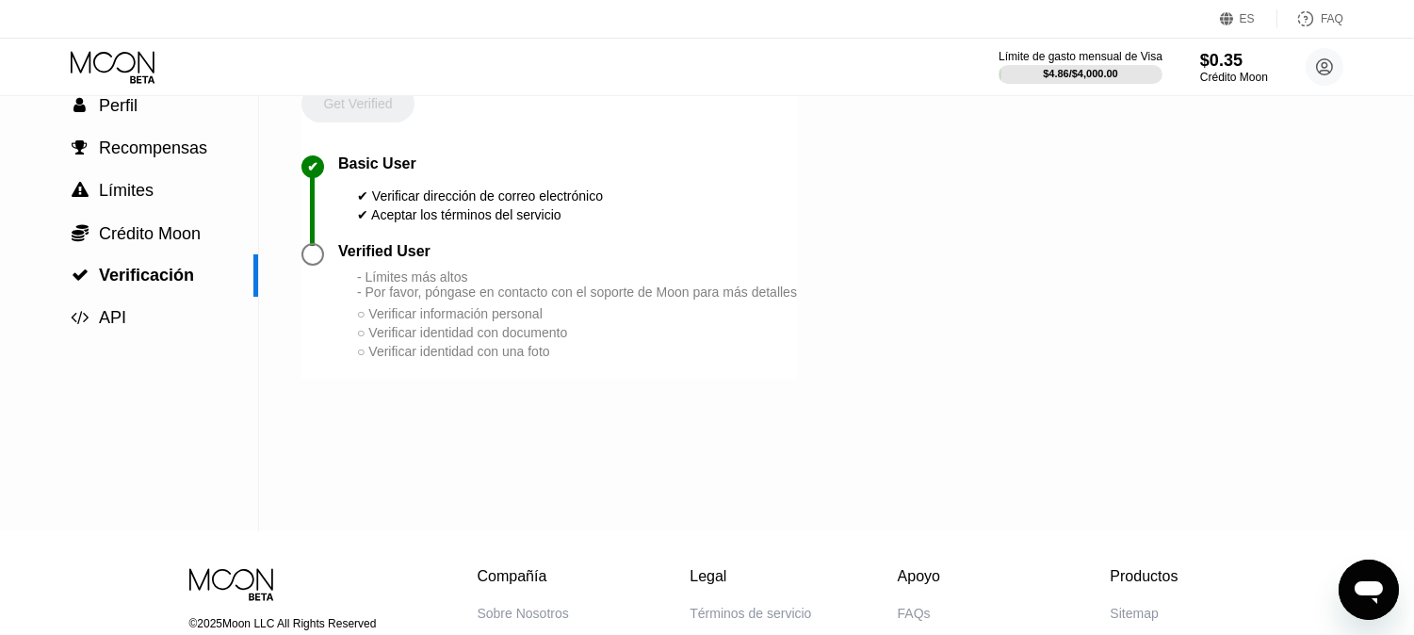
click at [490, 359] on div "○ Verificar identidad con una foto" at bounding box center [577, 351] width 440 height 15
click at [577, 359] on div "○ Verificar identidad con una foto" at bounding box center [577, 351] width 440 height 15
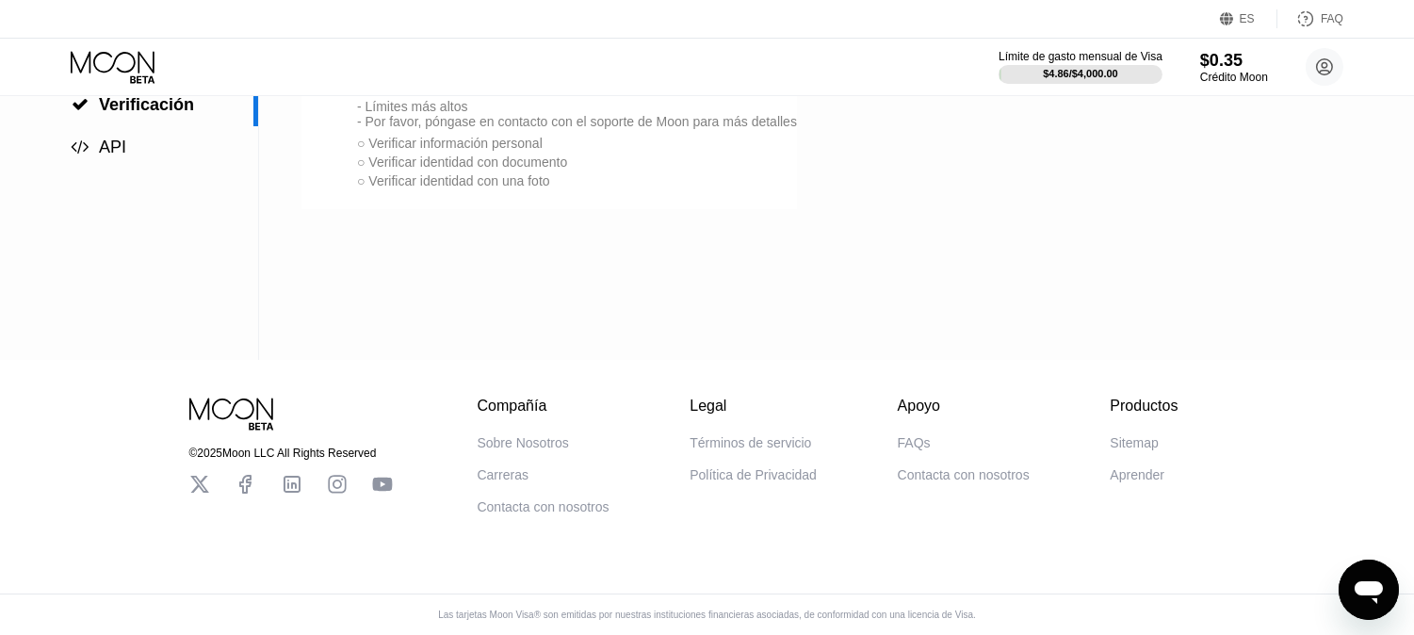
scroll to position [0, 0]
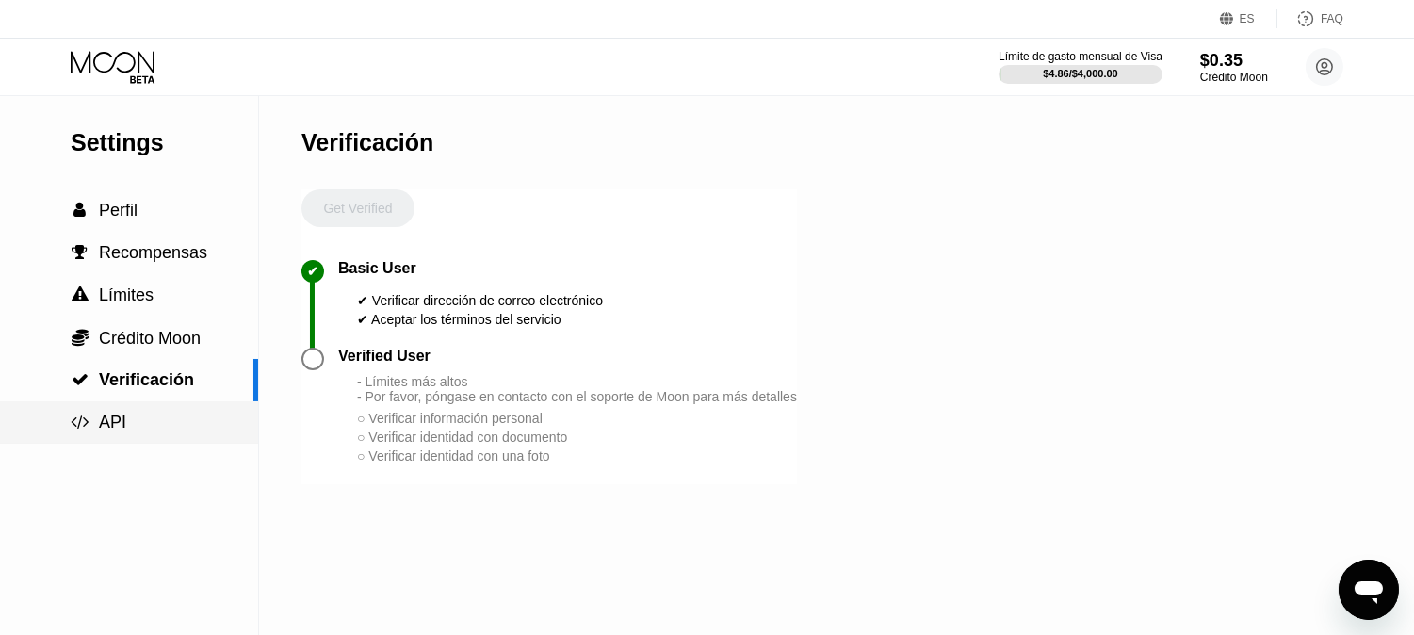
click at [144, 417] on div " API" at bounding box center [129, 423] width 258 height 20
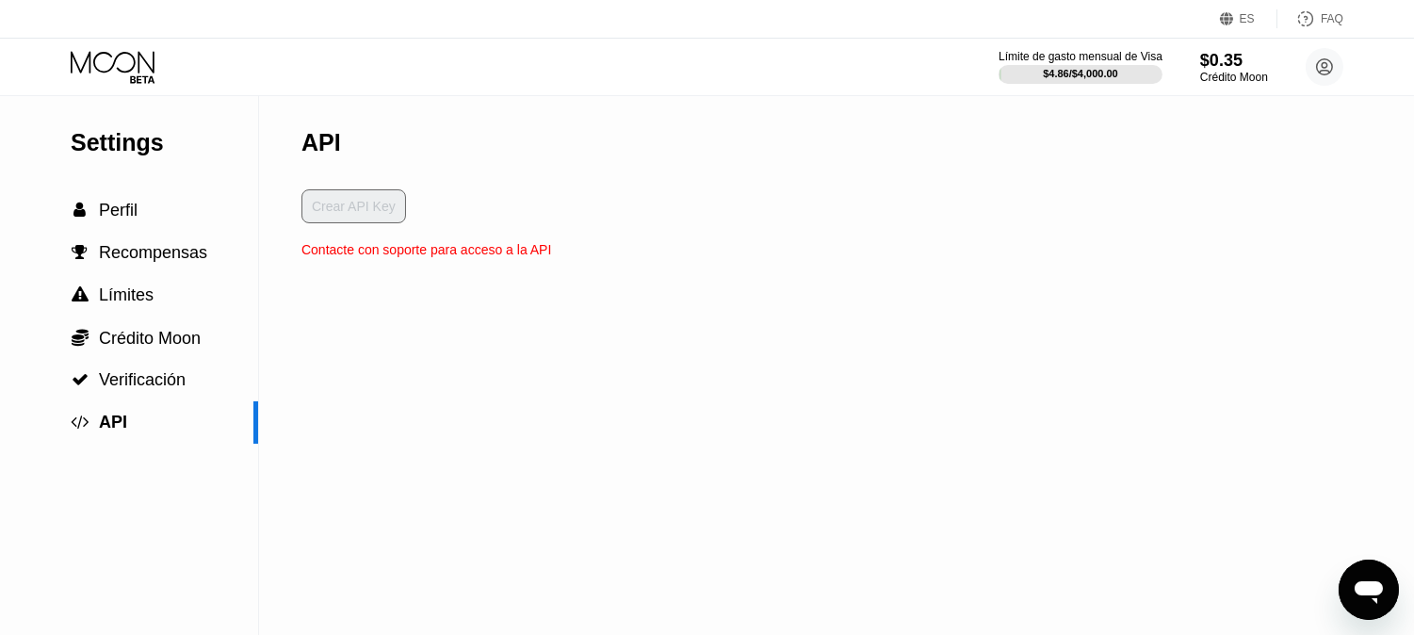
click at [473, 276] on div "API Crear API Key Contacte con soporte para acceso a la API" at bounding box center [426, 365] width 250 height 539
click at [138, 240] on div " Recompensas" at bounding box center [129, 253] width 258 height 42
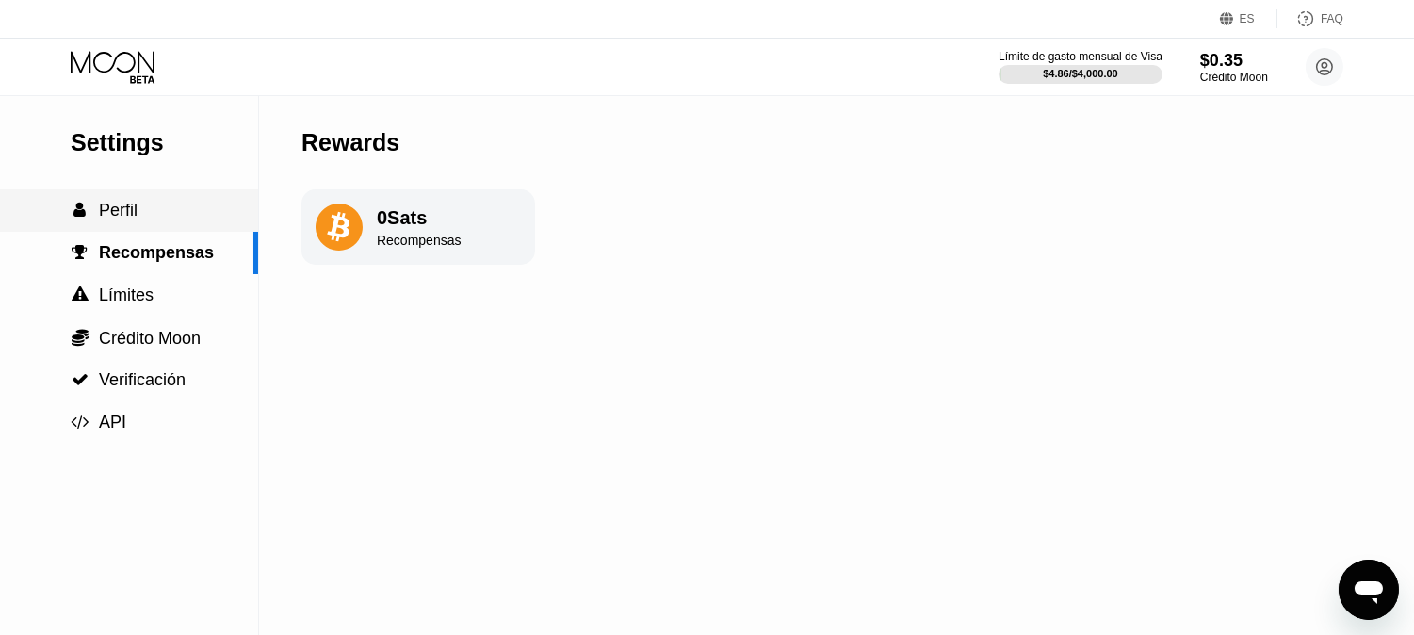
click at [143, 220] on div " Perfil" at bounding box center [129, 211] width 258 height 20
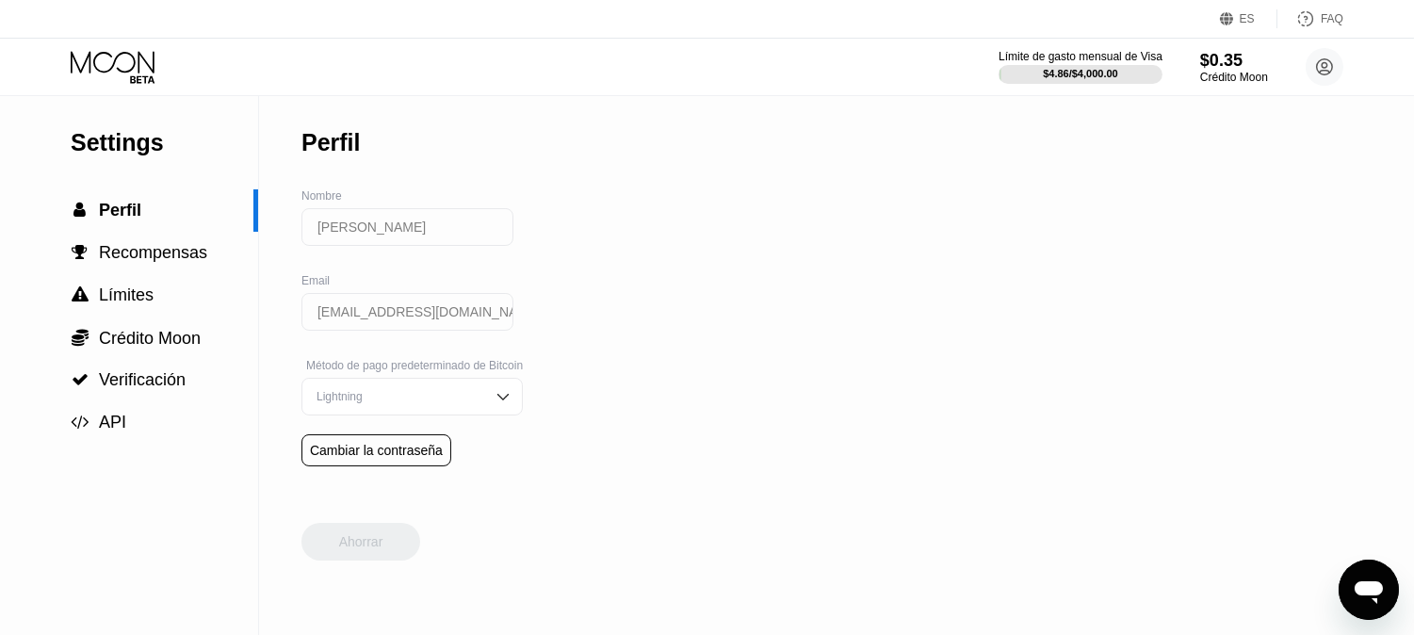
click at [126, 66] on icon at bounding box center [115, 67] width 88 height 33
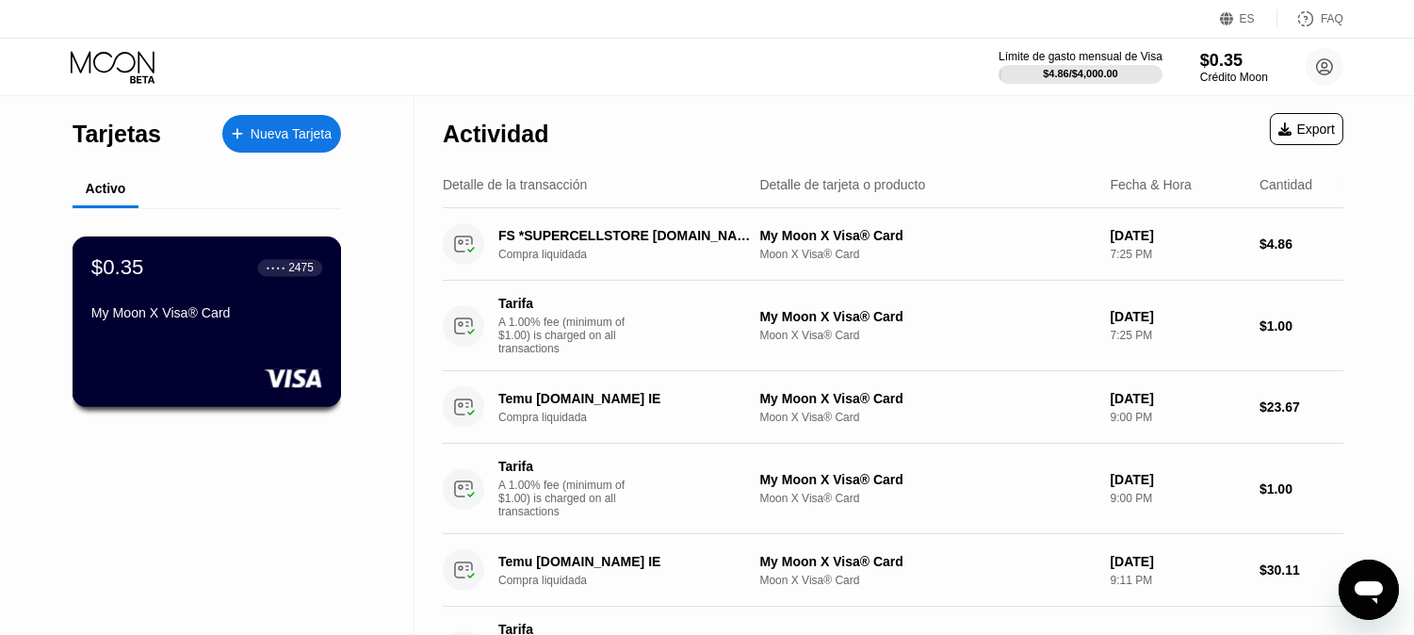
click at [303, 369] on div "$0.35 ● ● ● ● 2475 My Moon X Visa® Card" at bounding box center [207, 321] width 269 height 171
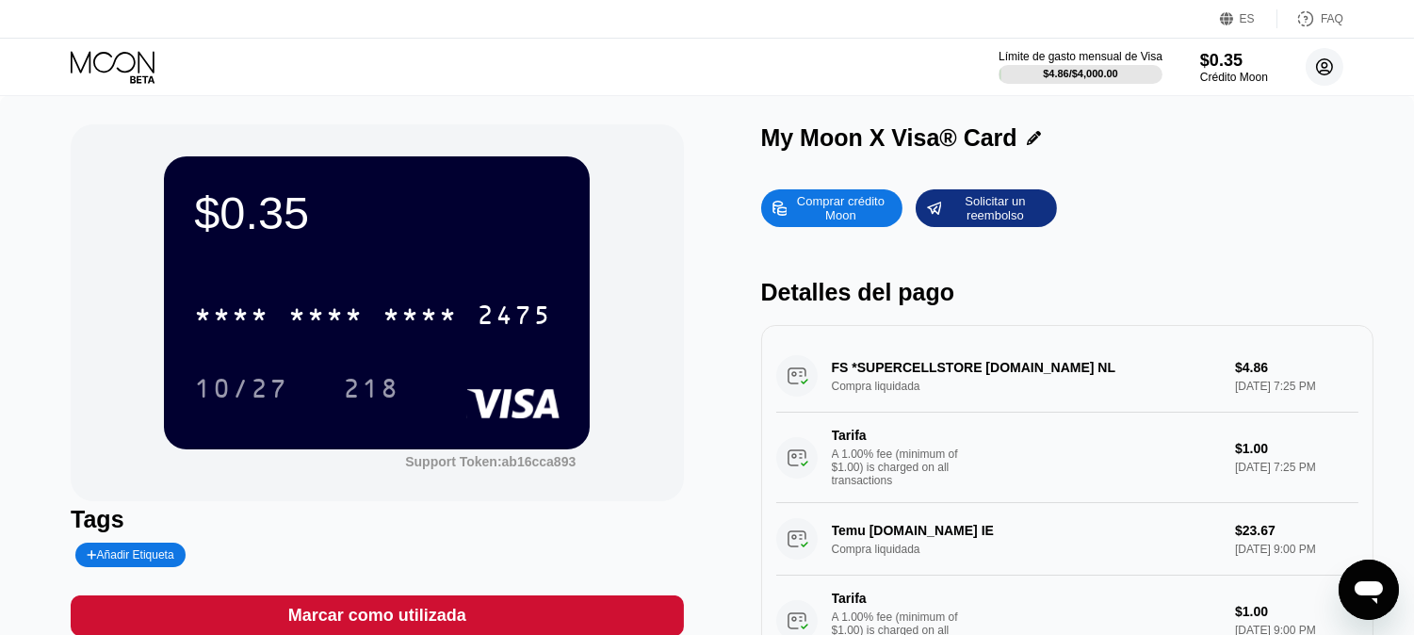
click at [1341, 55] on icon at bounding box center [1325, 67] width 38 height 38
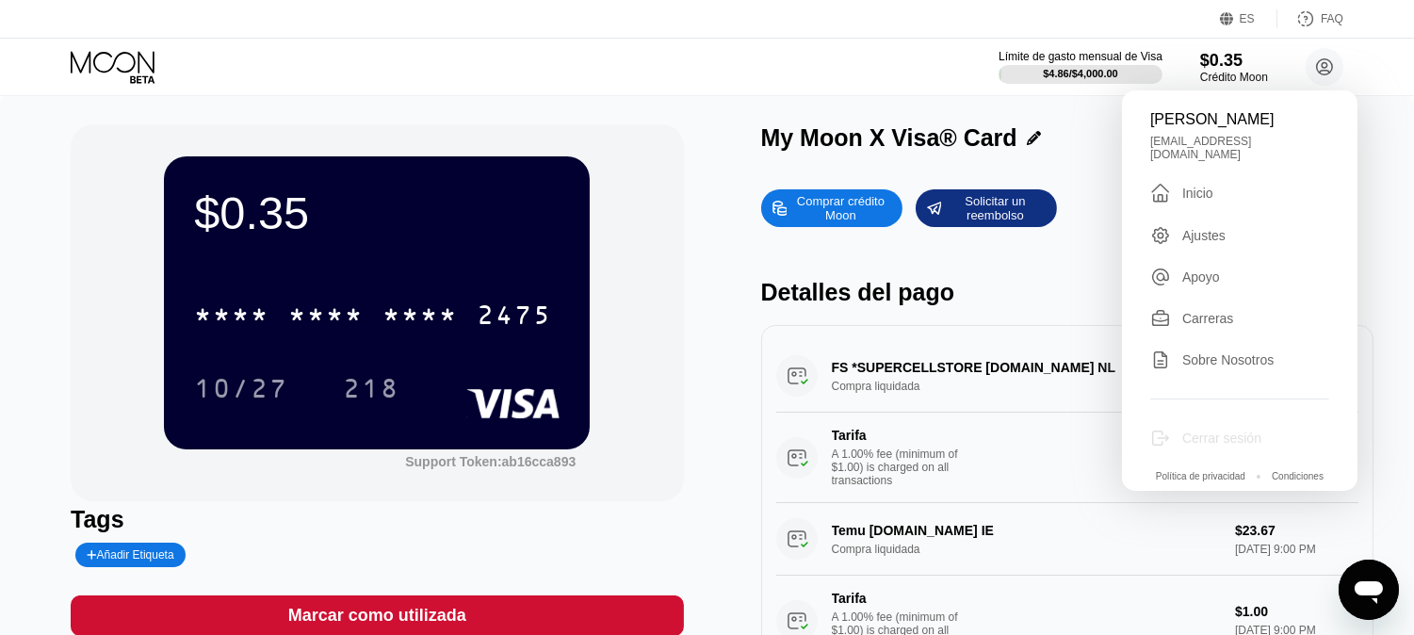
click at [1209, 446] on div "Cerrar sesión" at bounding box center [1221, 437] width 79 height 15
type textarea "x"
